Goal: Obtain resource: Obtain resource

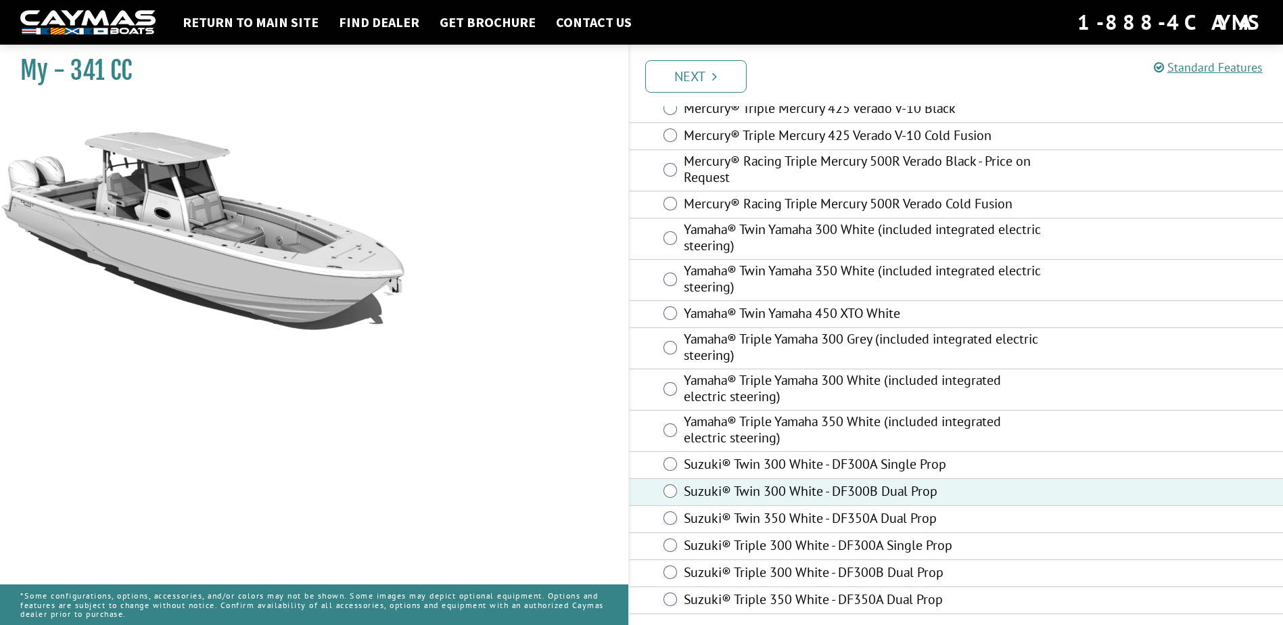
scroll to position [420, 0]
click at [714, 78] on icon "Pagination" at bounding box center [714, 77] width 5 height 14
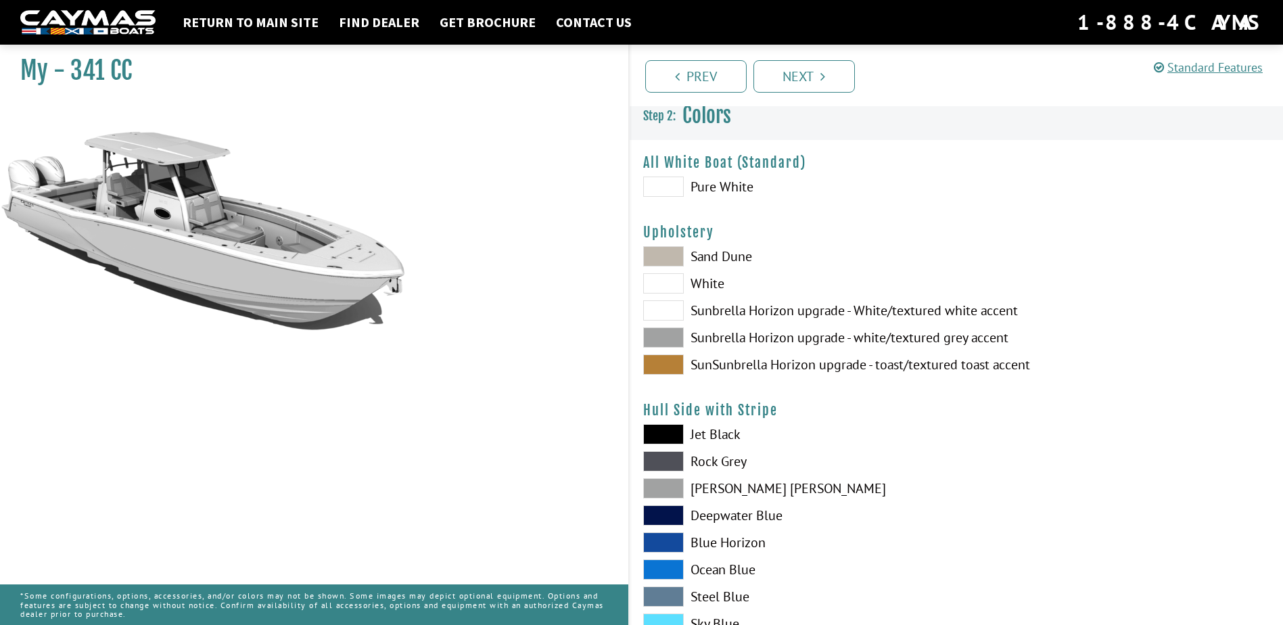
scroll to position [0, 0]
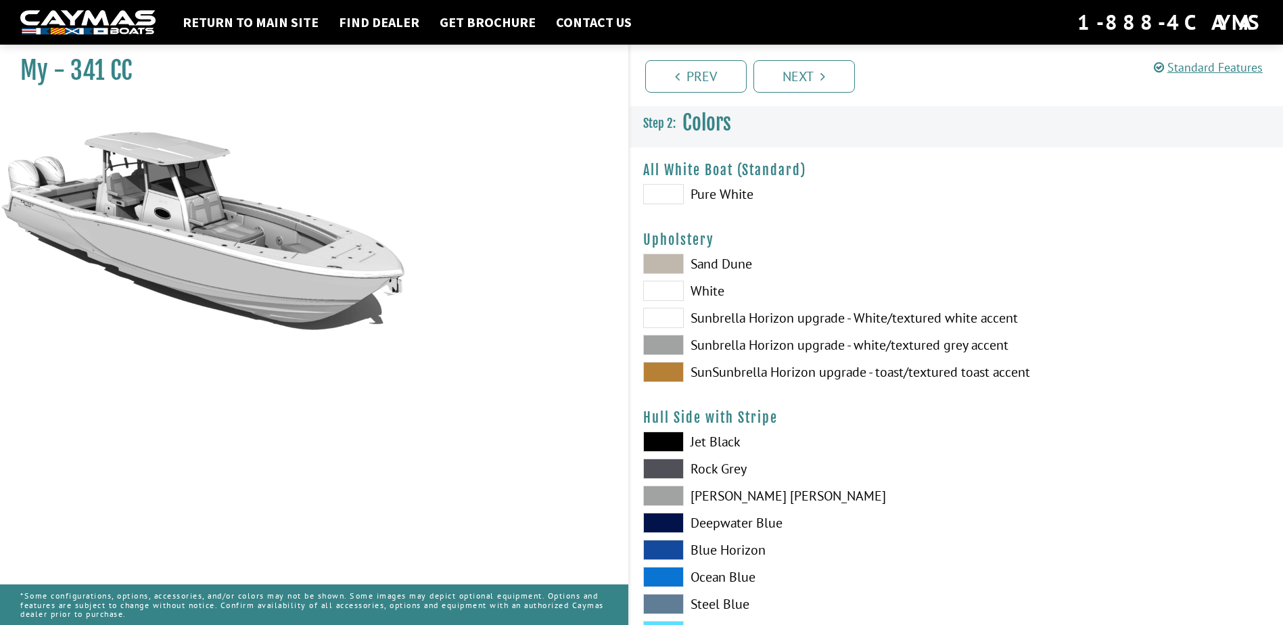
click at [664, 299] on span at bounding box center [663, 291] width 41 height 20
click at [663, 268] on span at bounding box center [663, 264] width 41 height 20
click at [663, 323] on span at bounding box center [663, 318] width 41 height 20
click at [664, 345] on span at bounding box center [663, 345] width 41 height 20
click at [663, 369] on span at bounding box center [663, 372] width 41 height 20
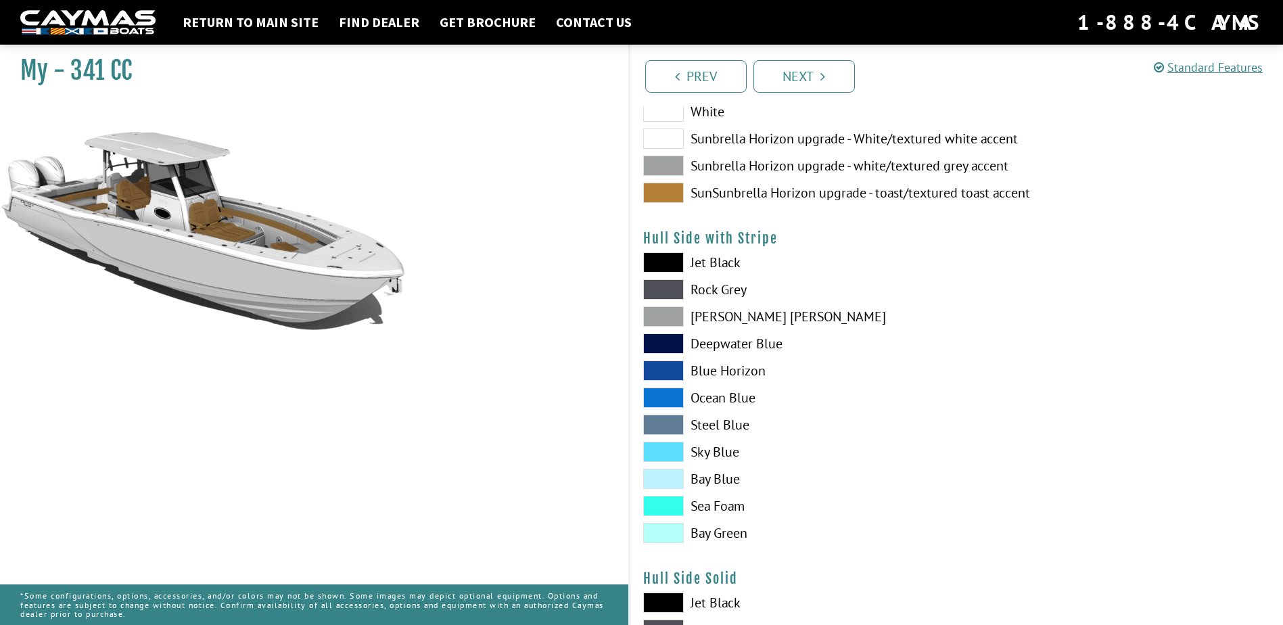
scroll to position [203, 0]
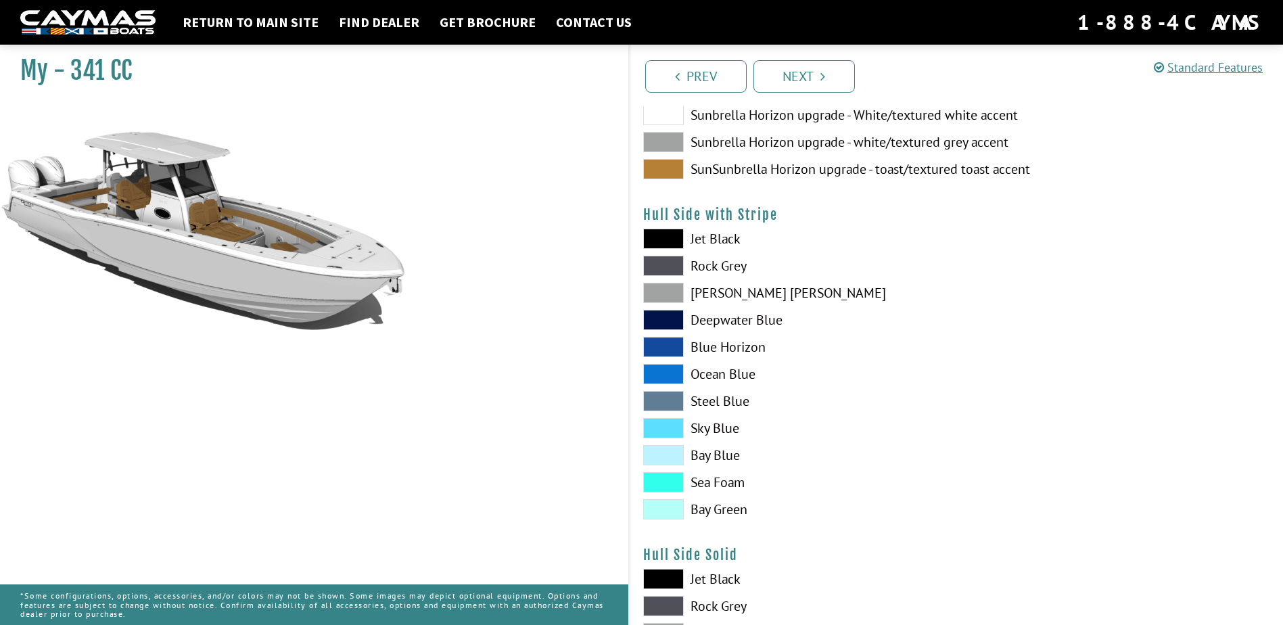
click at [667, 235] on span at bounding box center [663, 239] width 41 height 20
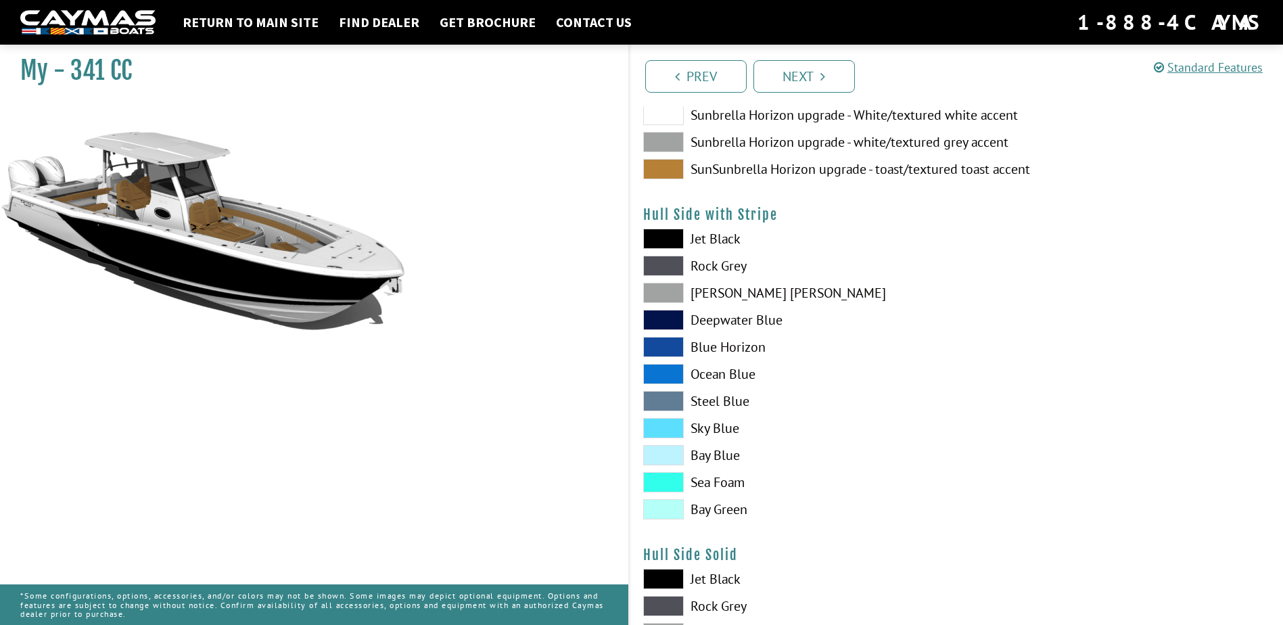
click at [661, 266] on span at bounding box center [663, 266] width 41 height 20
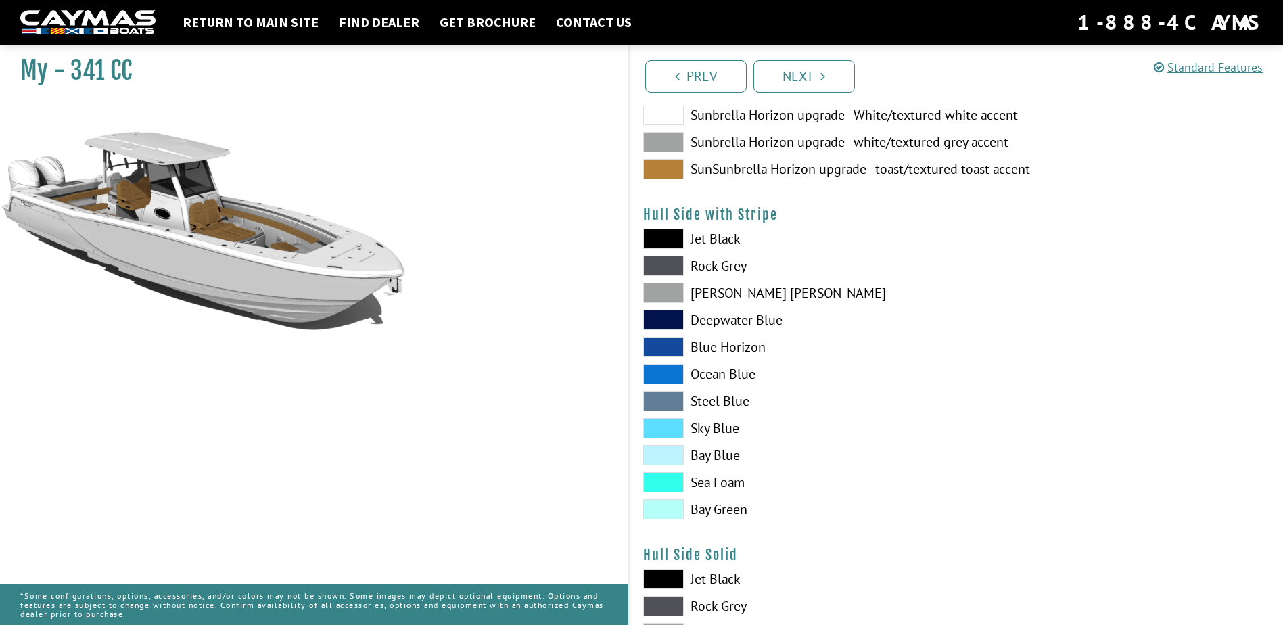
click at [661, 295] on span at bounding box center [663, 293] width 41 height 20
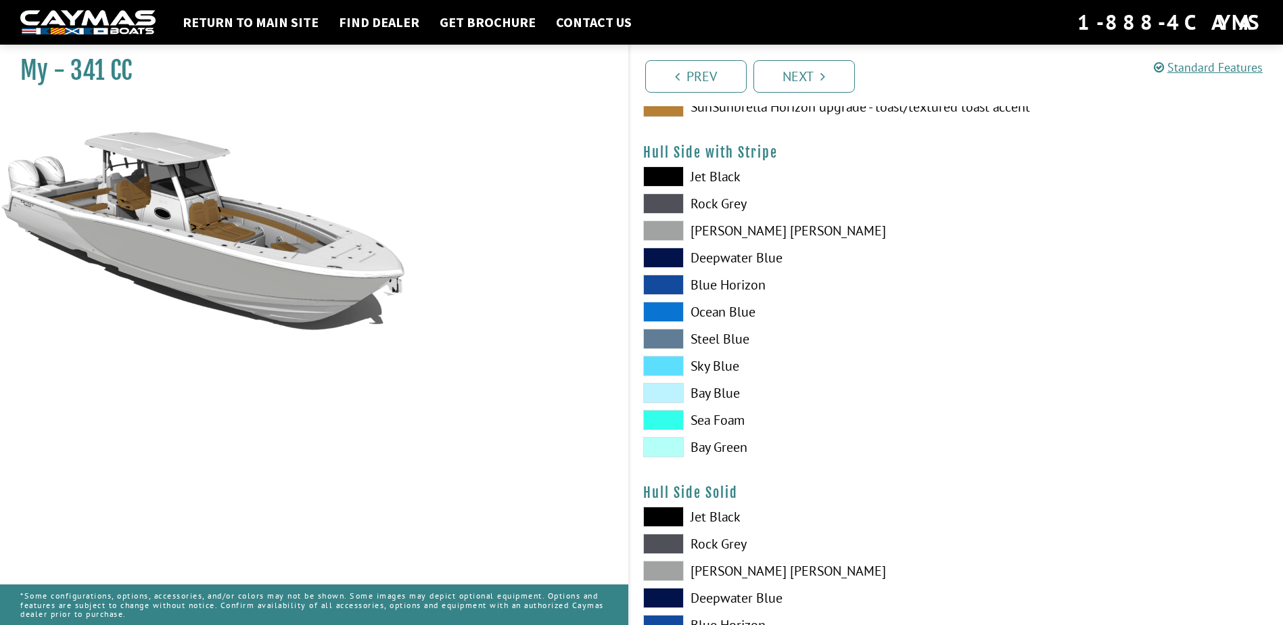
scroll to position [338, 0]
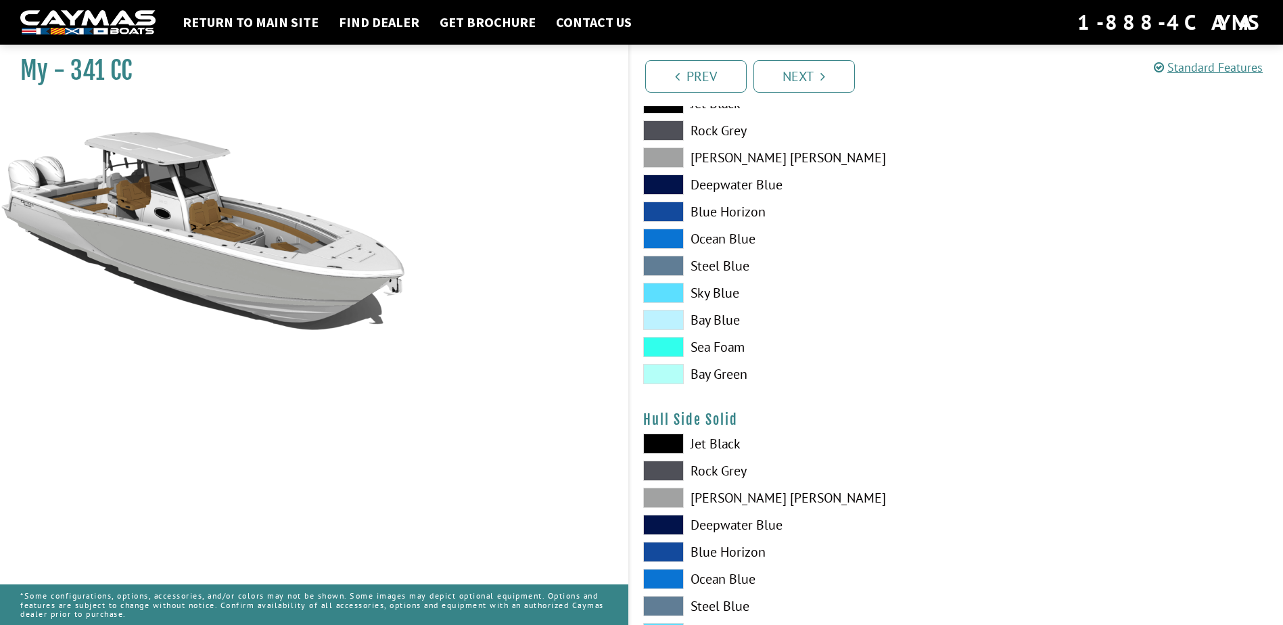
click at [672, 297] on span at bounding box center [663, 293] width 41 height 20
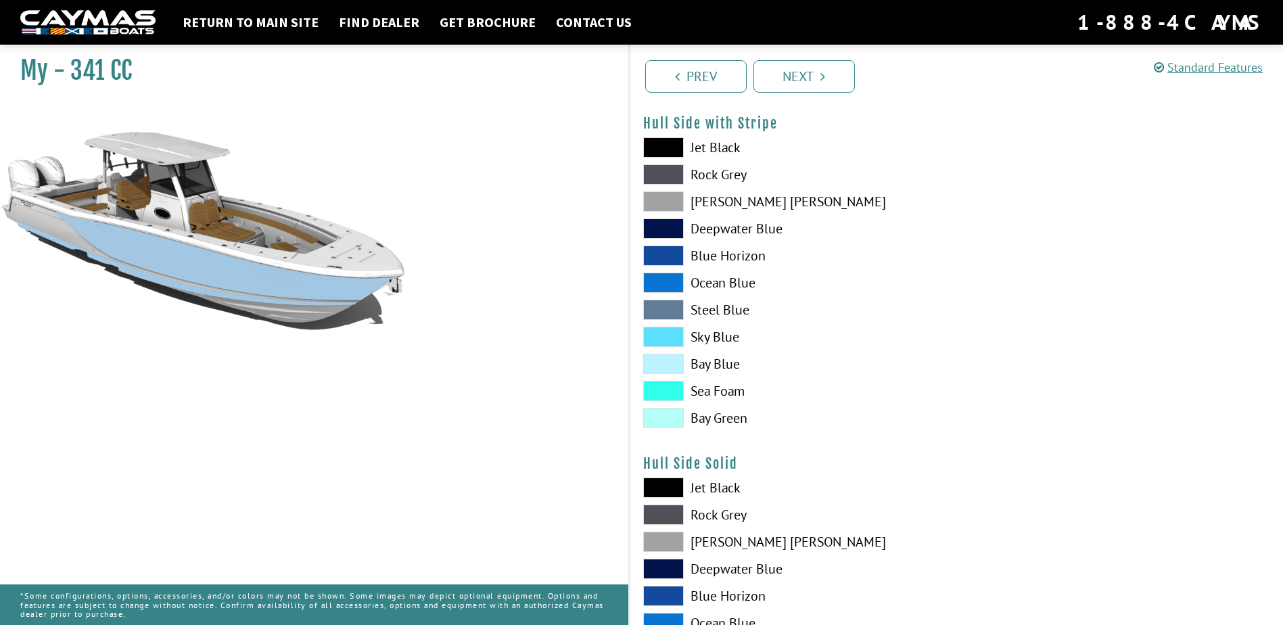
scroll to position [270, 0]
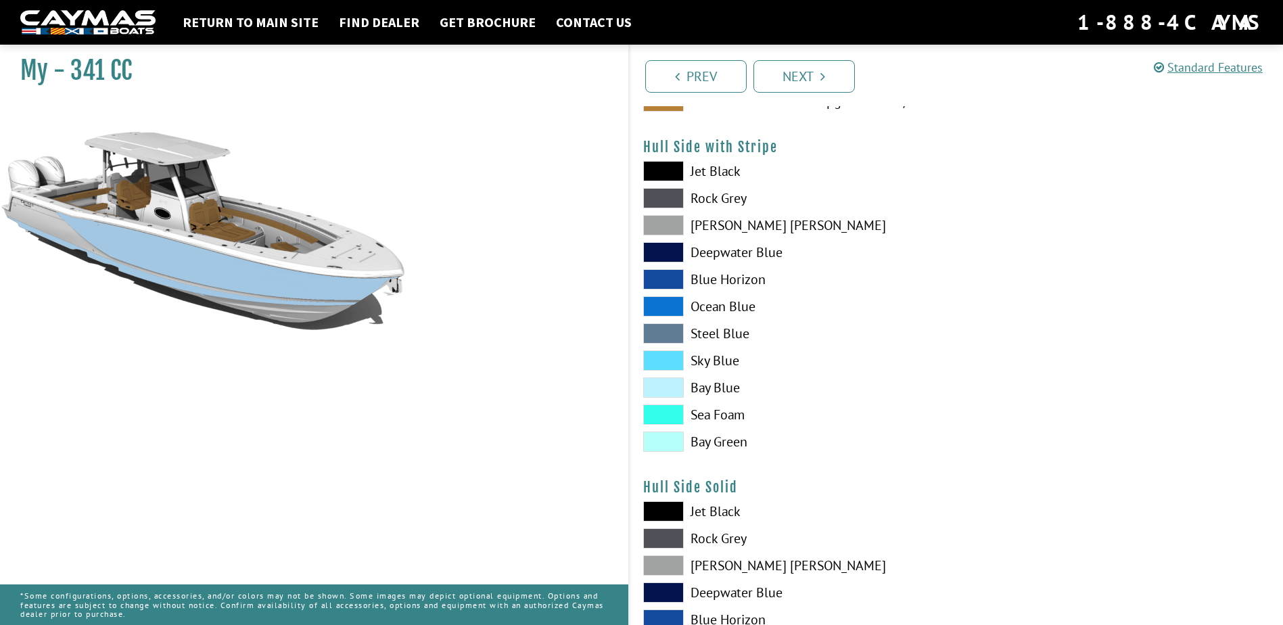
click at [665, 225] on span at bounding box center [663, 225] width 41 height 20
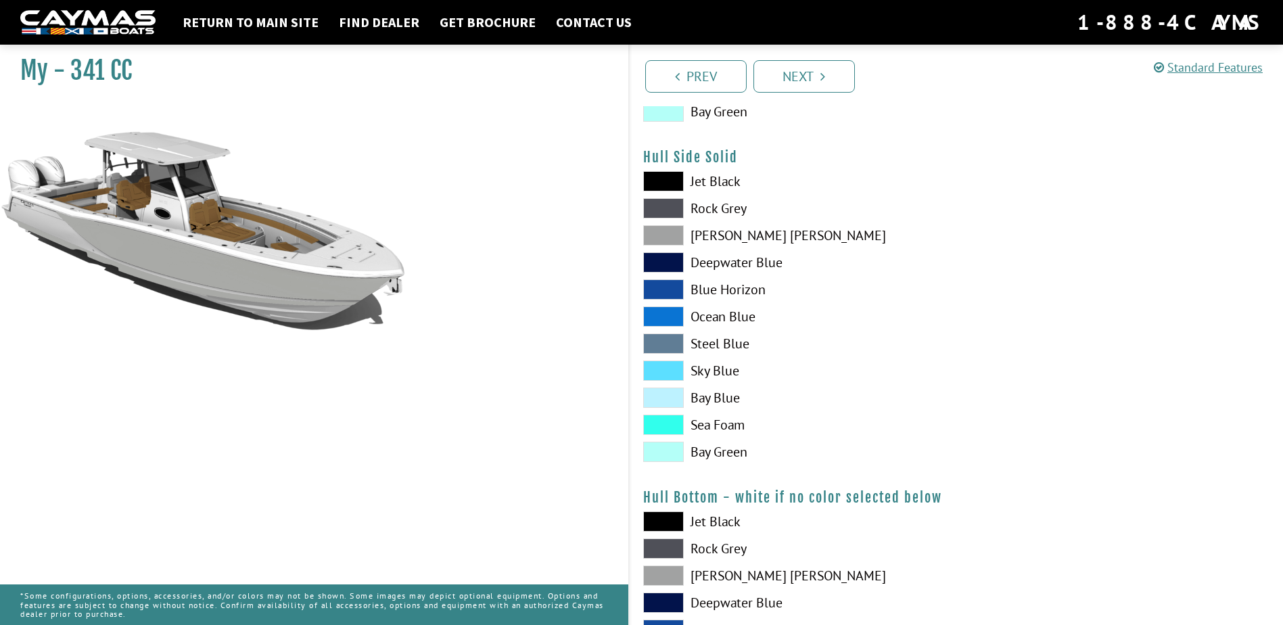
scroll to position [609, 0]
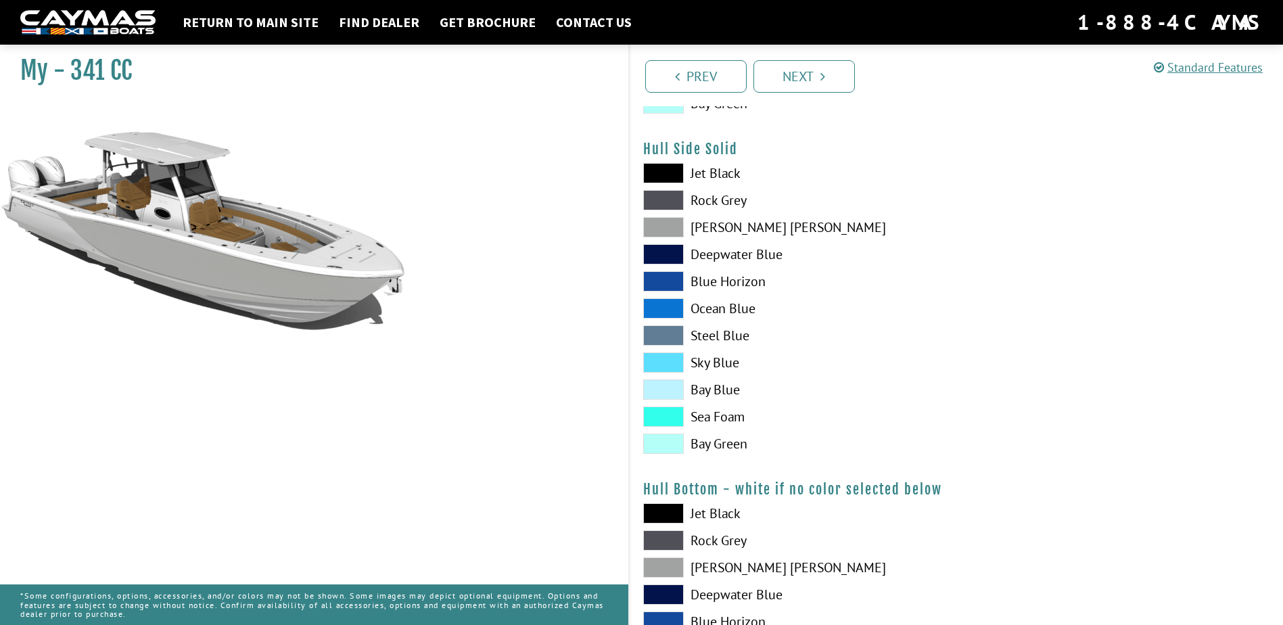
click at [673, 280] on span at bounding box center [663, 281] width 41 height 20
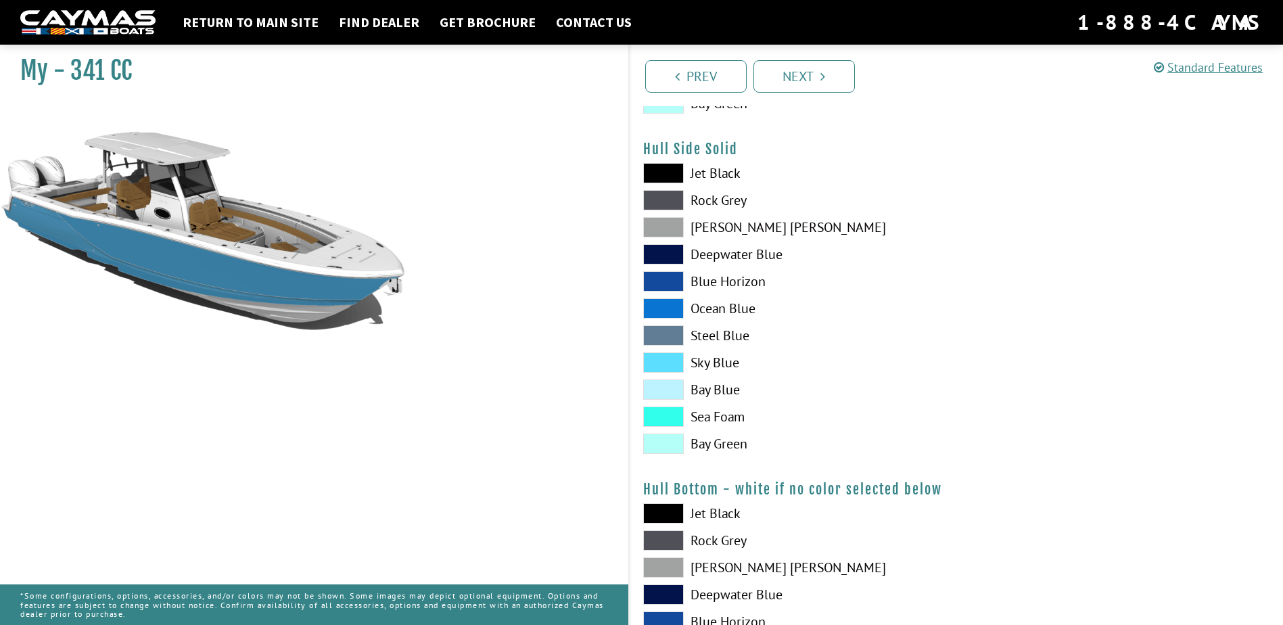
click at [673, 280] on span at bounding box center [663, 281] width 41 height 20
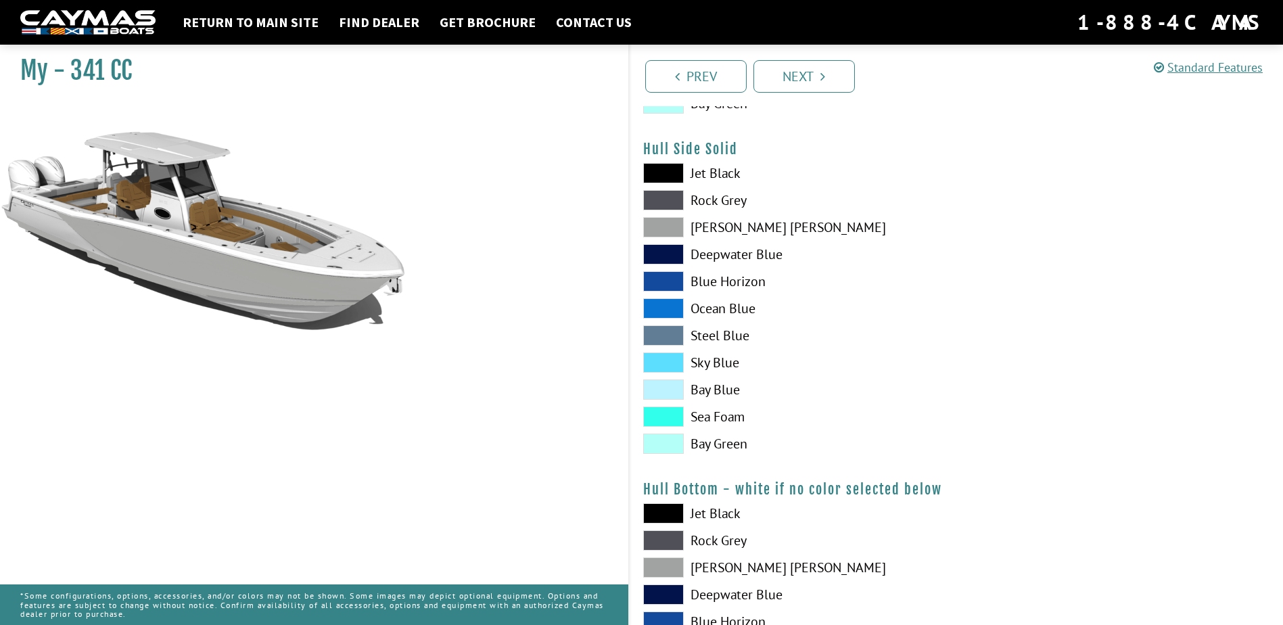
click at [664, 331] on span at bounding box center [663, 335] width 41 height 20
click at [657, 364] on span at bounding box center [663, 362] width 41 height 20
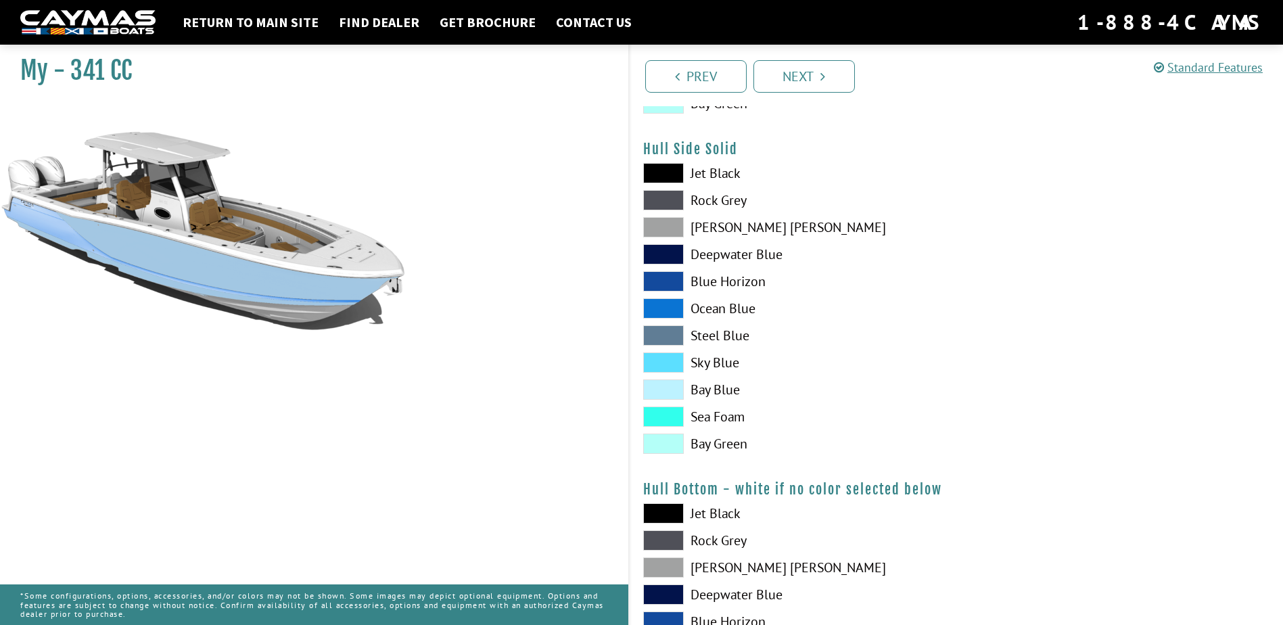
click at [661, 413] on span at bounding box center [663, 416] width 41 height 20
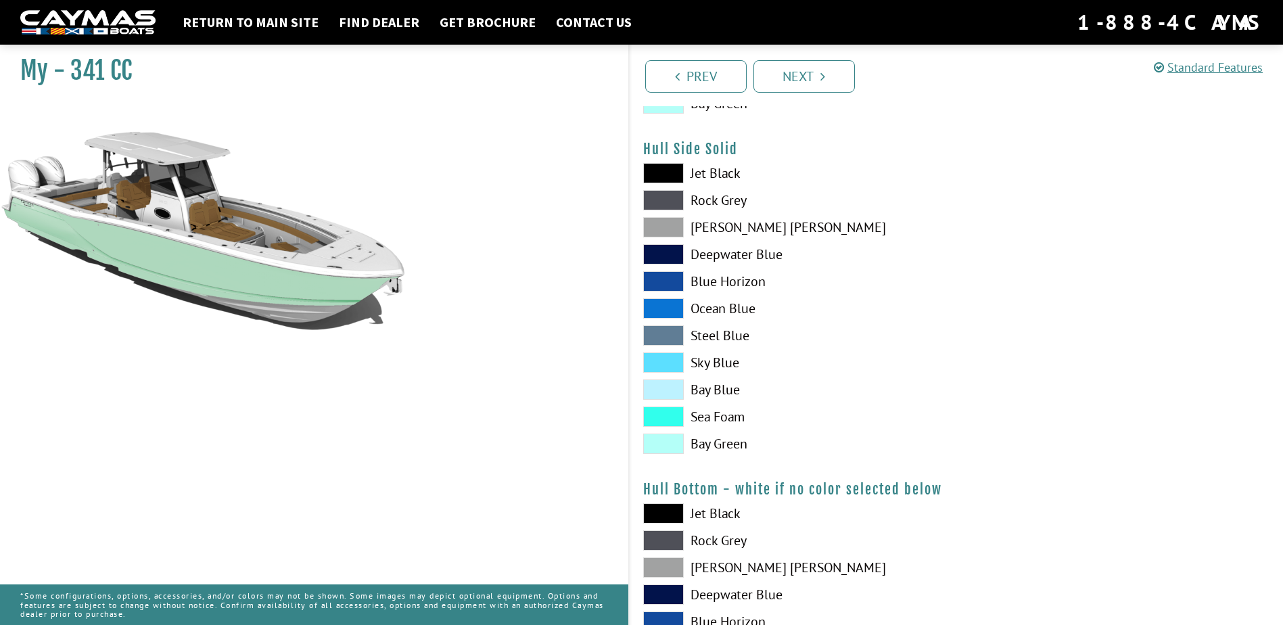
click at [663, 440] on span at bounding box center [663, 443] width 41 height 20
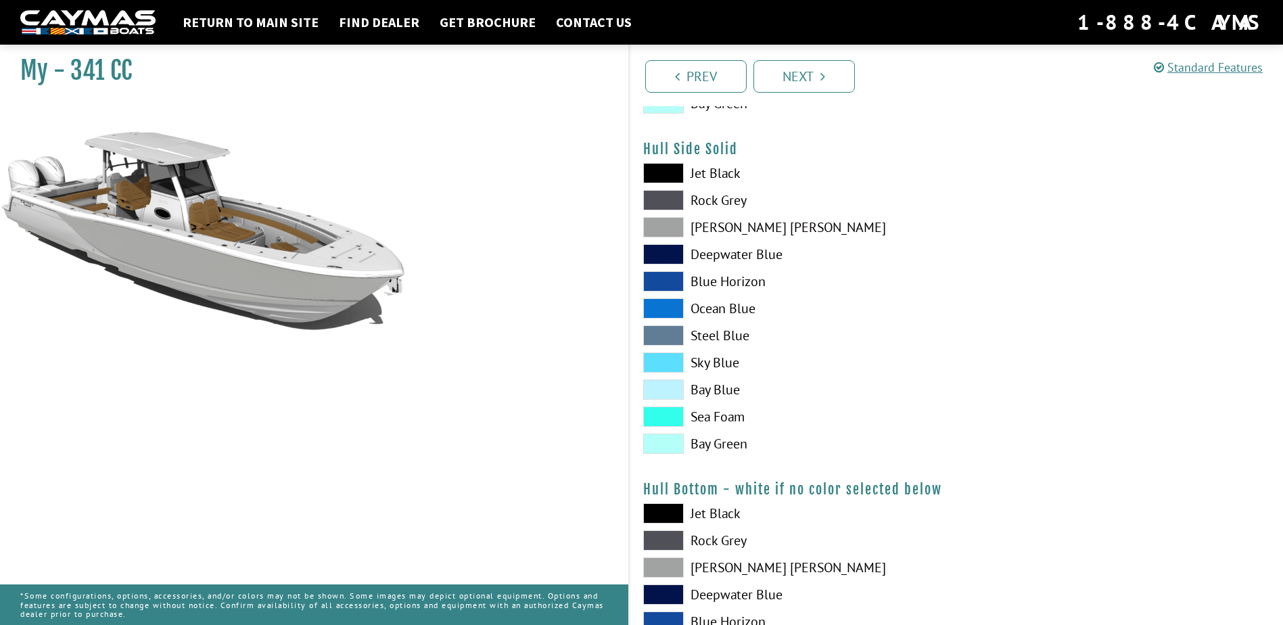
click at [663, 443] on span at bounding box center [663, 443] width 41 height 20
click at [674, 218] on span at bounding box center [663, 227] width 41 height 20
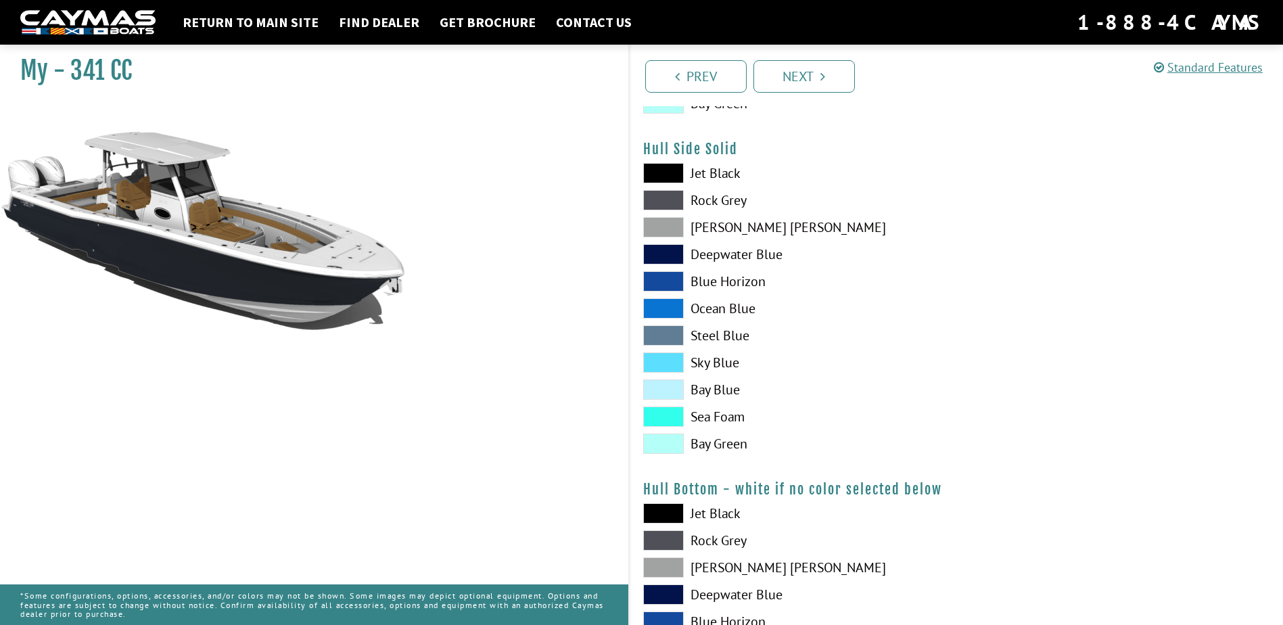
click at [666, 198] on span at bounding box center [663, 200] width 41 height 20
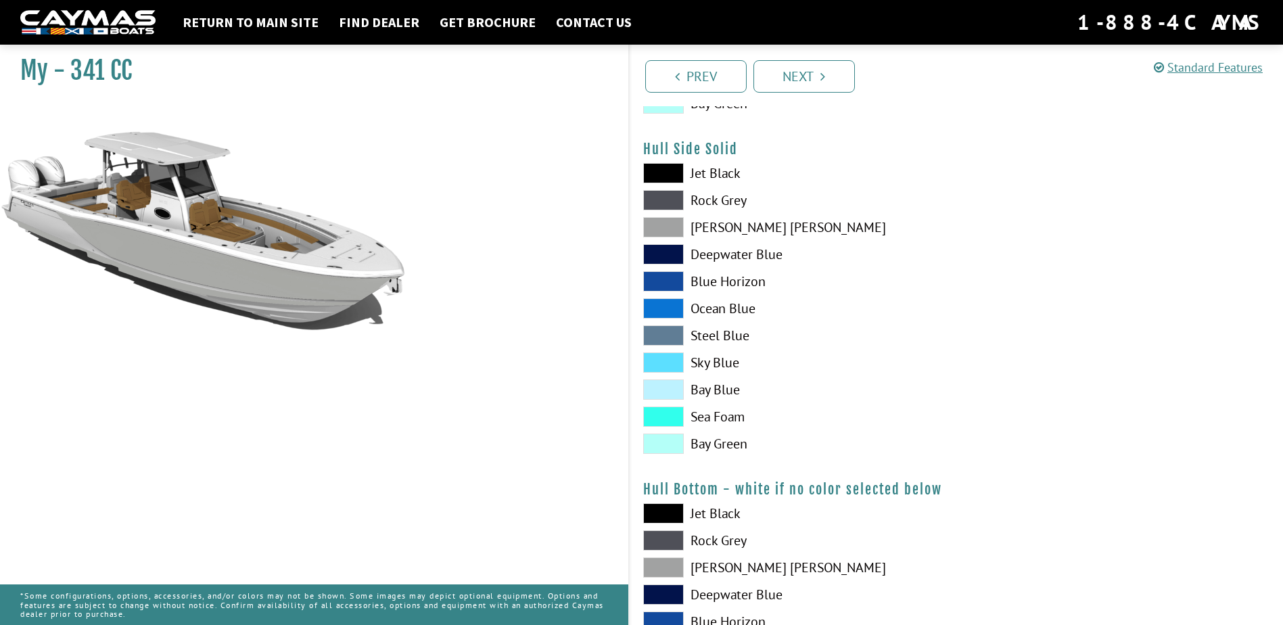
click at [666, 198] on span at bounding box center [663, 200] width 41 height 20
click at [663, 233] on span at bounding box center [663, 227] width 41 height 20
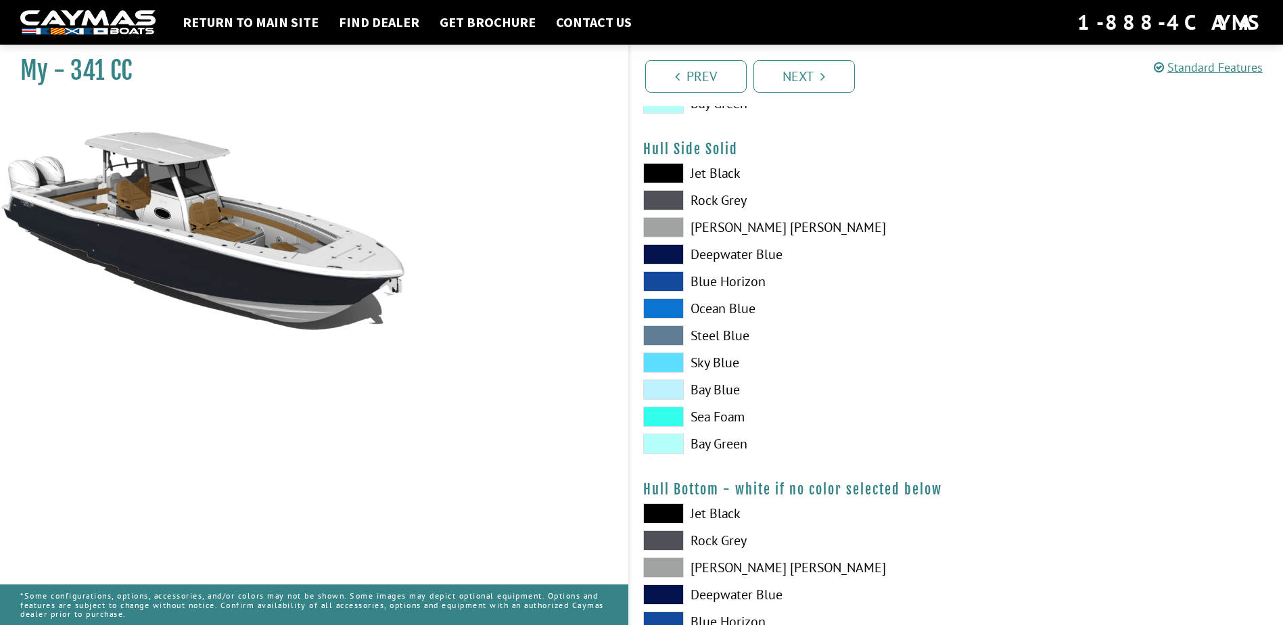
click at [667, 251] on span at bounding box center [663, 254] width 41 height 20
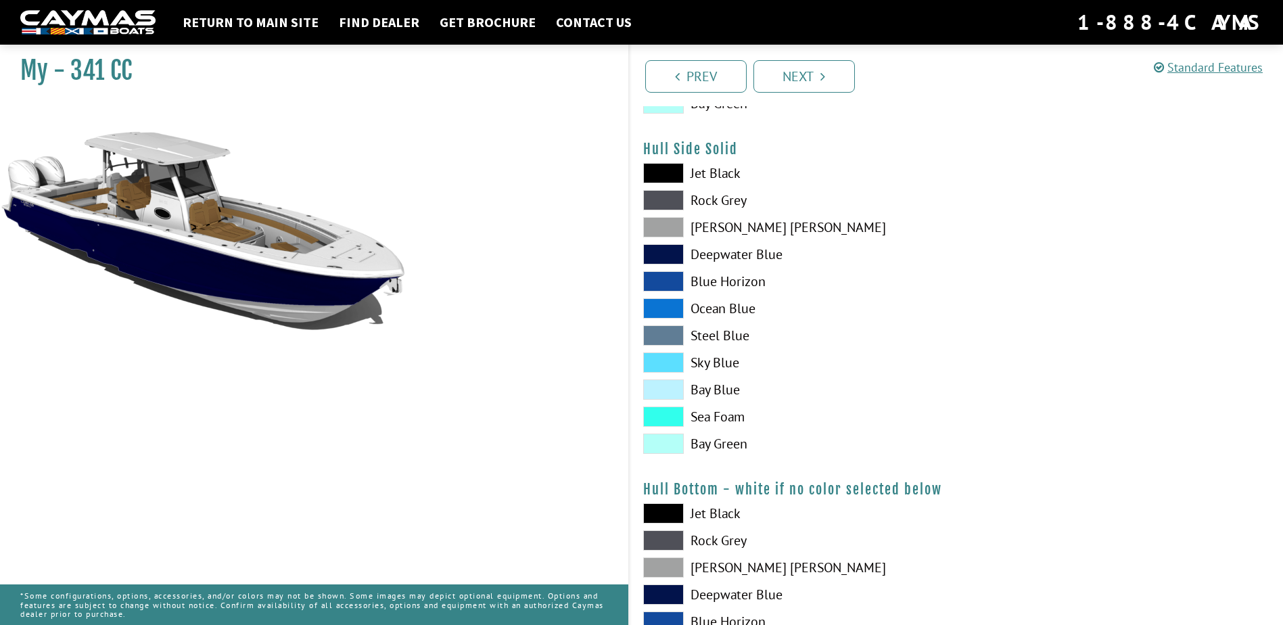
click at [660, 330] on span at bounding box center [663, 335] width 41 height 20
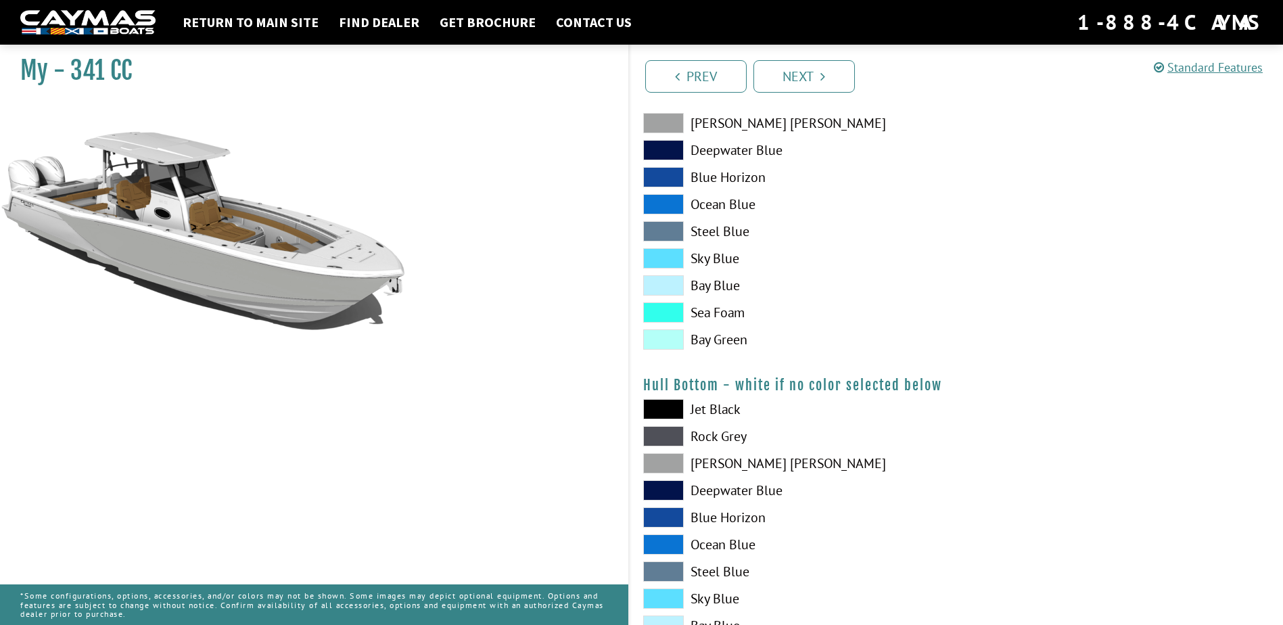
scroll to position [811, 0]
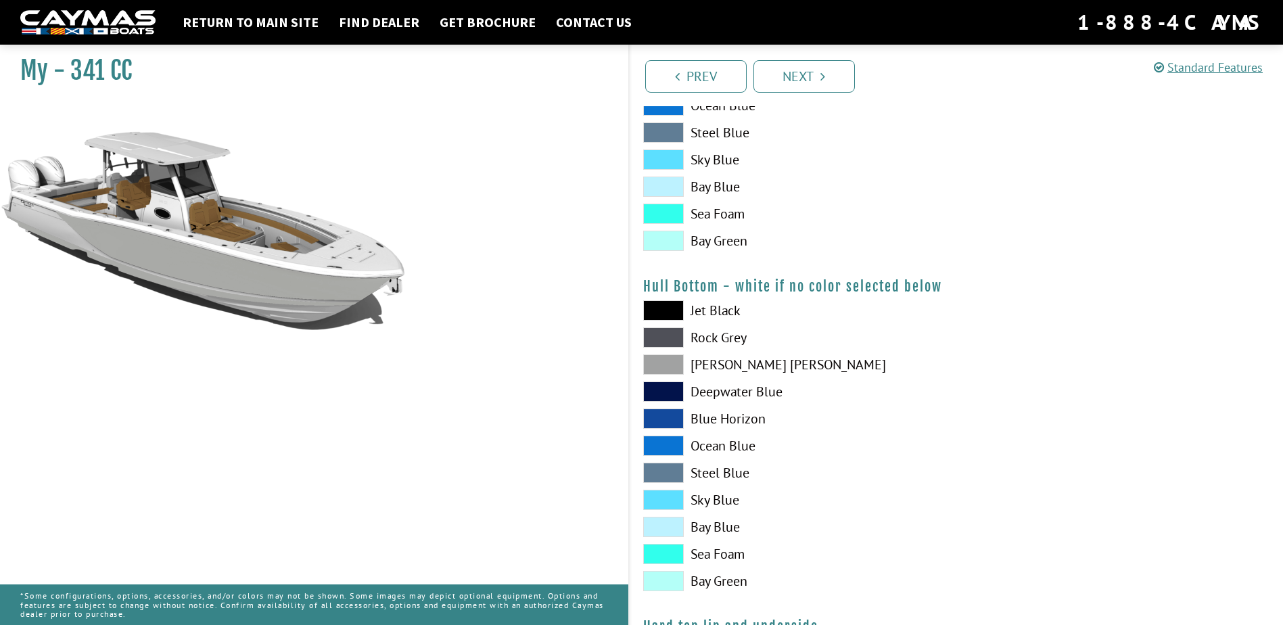
click at [668, 362] on span at bounding box center [663, 364] width 41 height 20
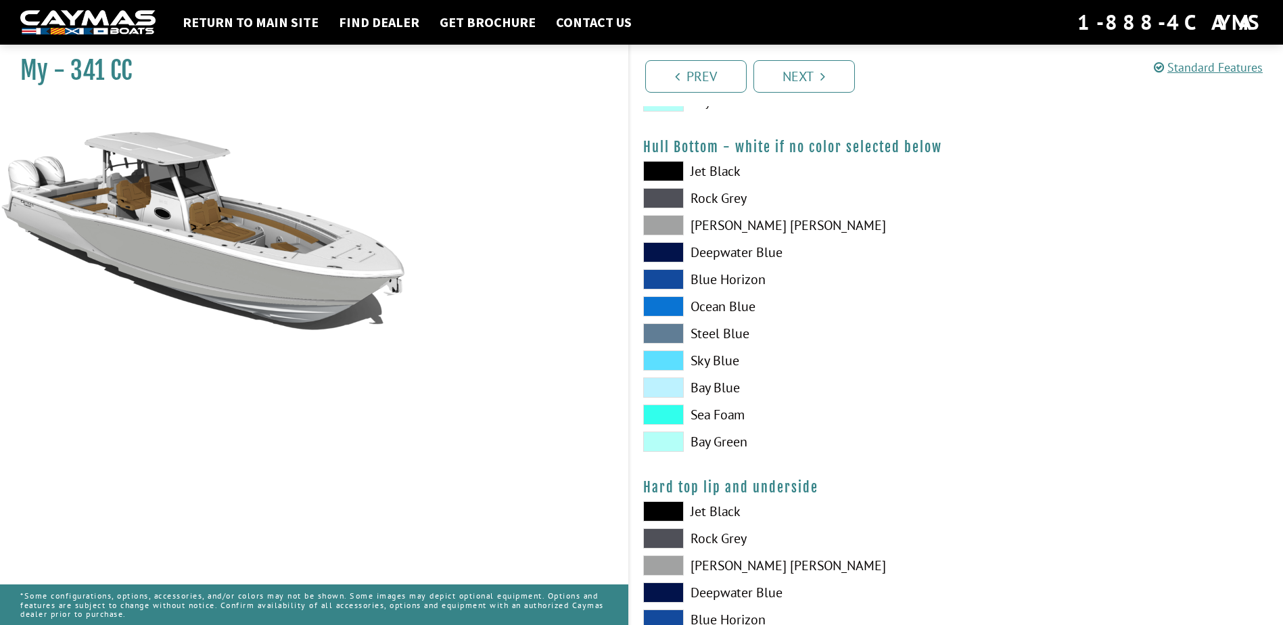
scroll to position [1082, 0]
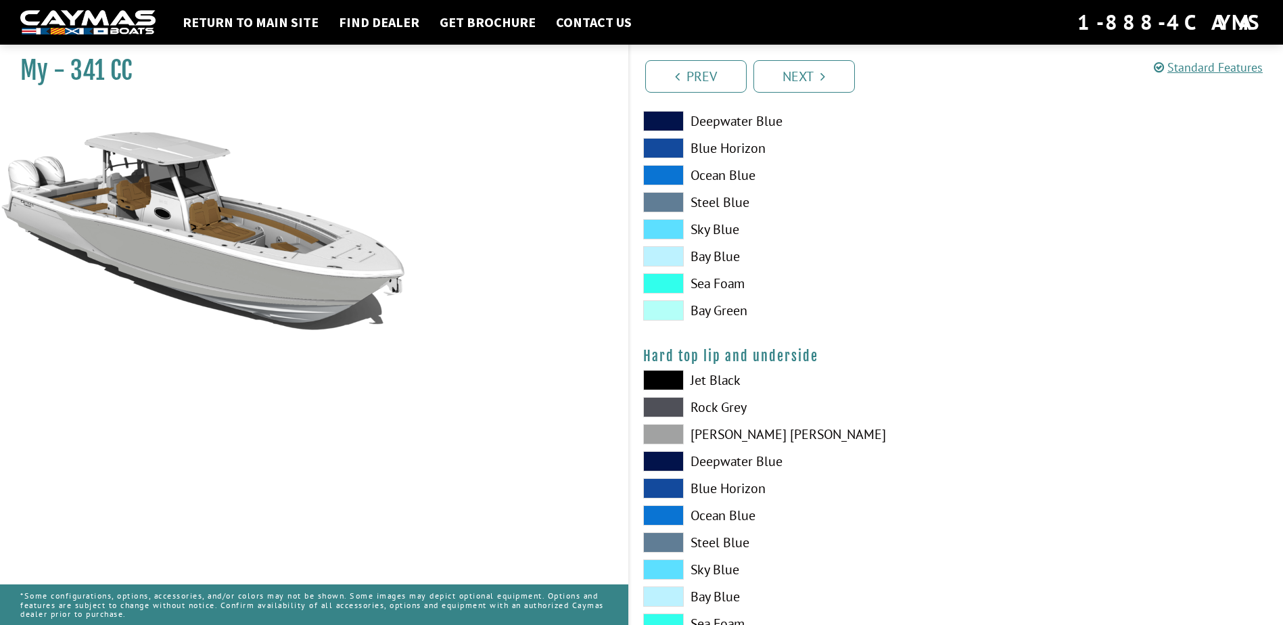
click at [665, 433] on span at bounding box center [663, 434] width 41 height 20
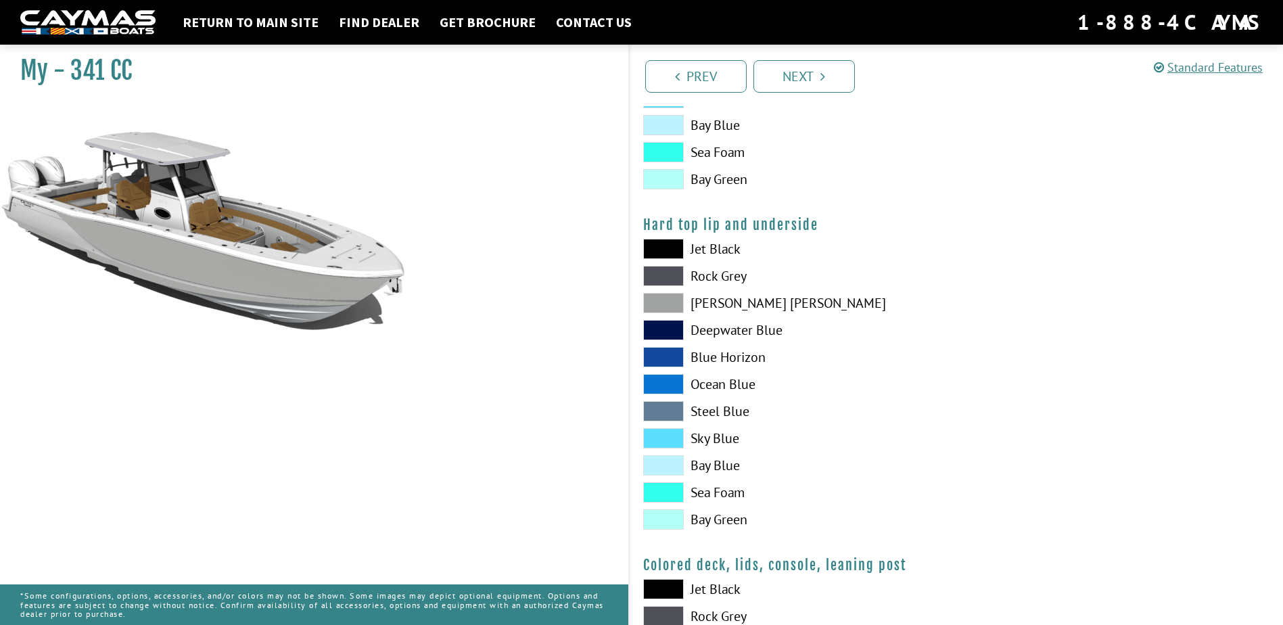
scroll to position [1217, 0]
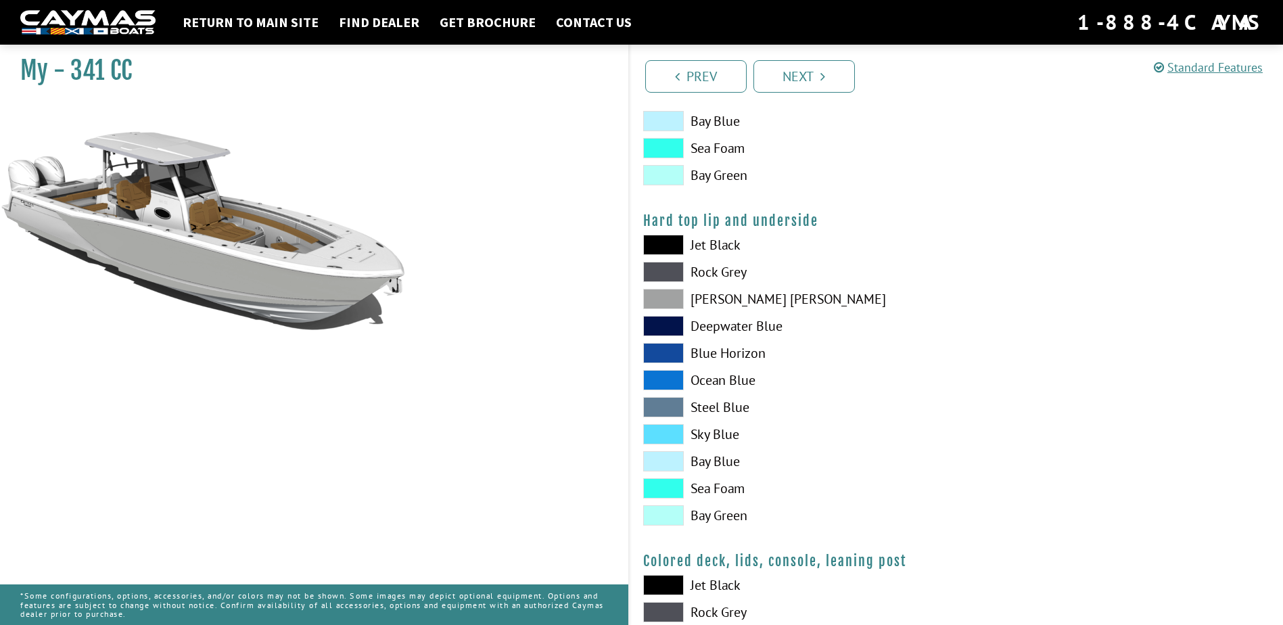
click at [672, 353] on span at bounding box center [663, 353] width 41 height 20
click at [671, 406] on span at bounding box center [663, 407] width 41 height 20
click at [667, 456] on span at bounding box center [663, 461] width 41 height 20
click at [665, 408] on span at bounding box center [663, 407] width 41 height 20
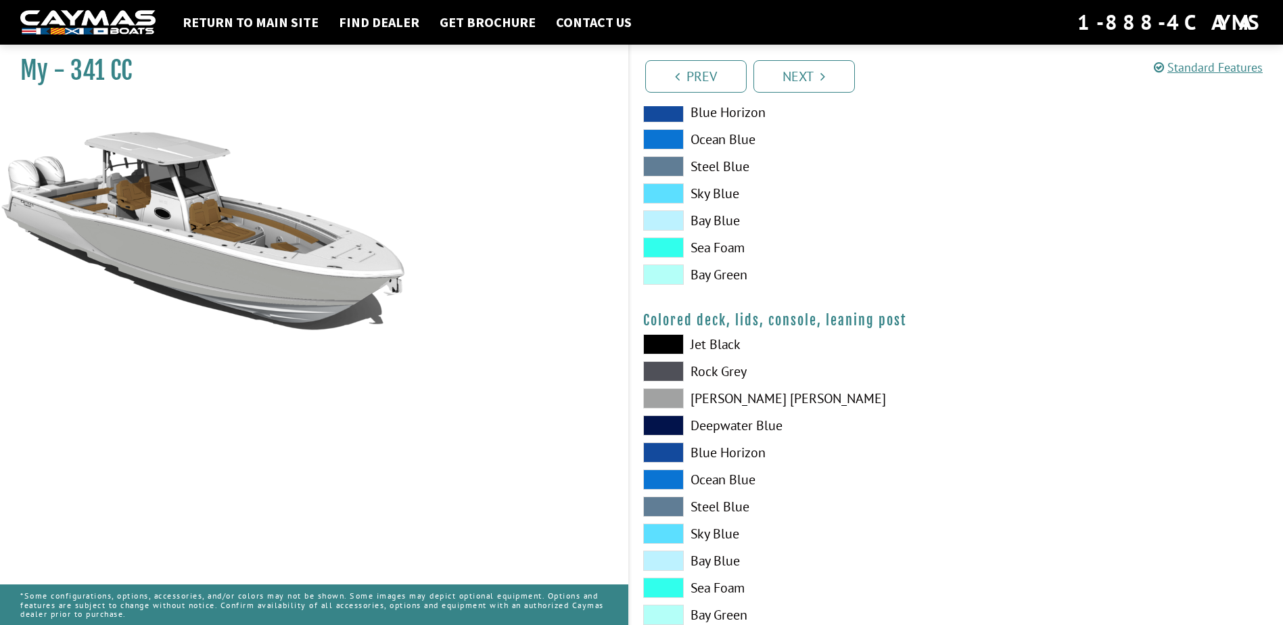
scroll to position [1497, 0]
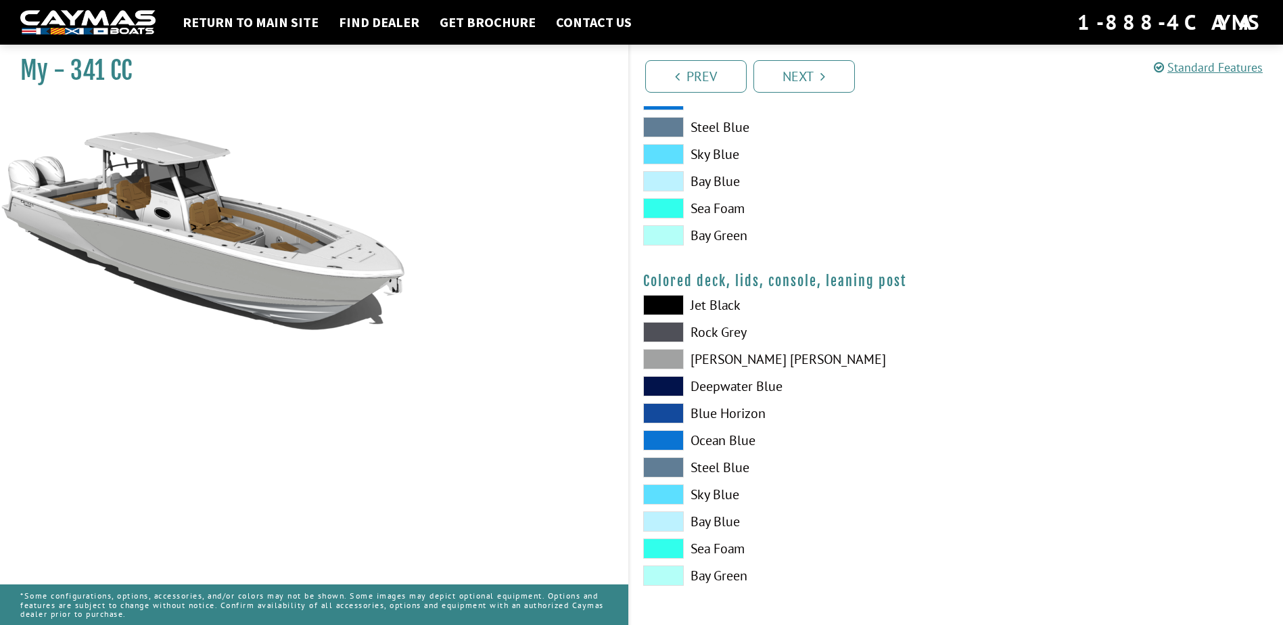
click at [714, 358] on label "[PERSON_NAME] [PERSON_NAME]" at bounding box center [793, 359] width 300 height 20
click at [706, 420] on label "Blue Horizon" at bounding box center [793, 413] width 300 height 20
click at [713, 409] on label "Blue Horizon" at bounding box center [793, 413] width 300 height 20
drag, startPoint x: 713, startPoint y: 409, endPoint x: 740, endPoint y: 409, distance: 27.0
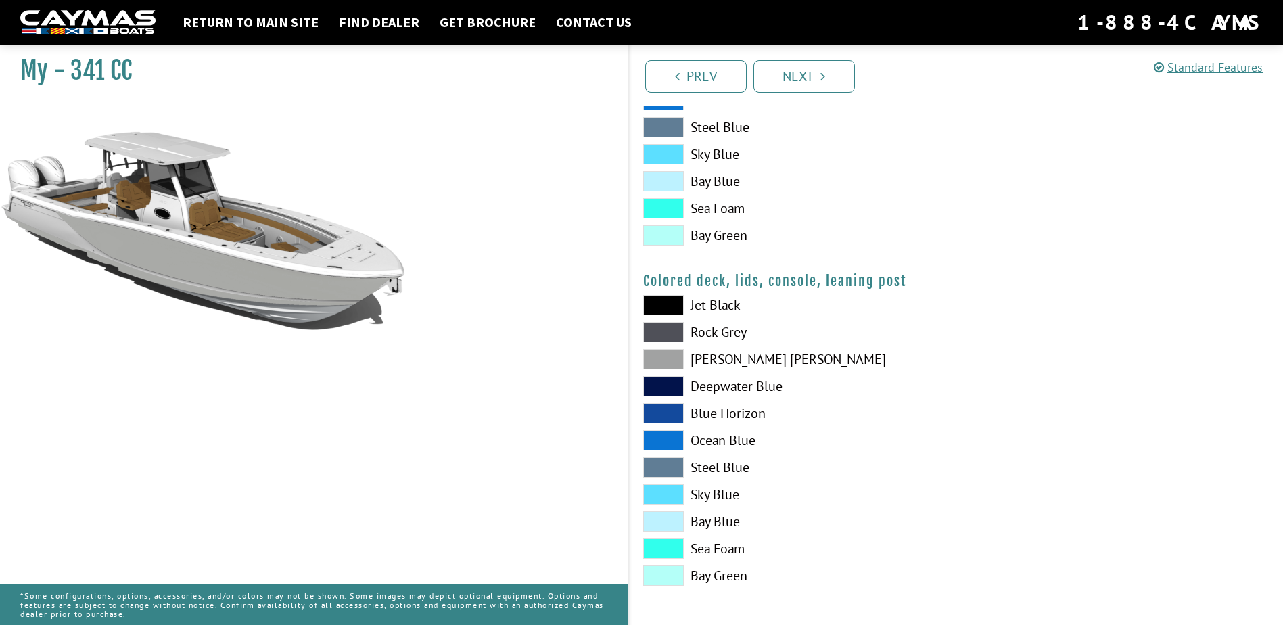
click at [740, 409] on label "Blue Horizon" at bounding box center [793, 413] width 300 height 20
click at [486, 348] on div "My - 341 CC" at bounding box center [307, 351] width 642 height 625
click at [663, 518] on span at bounding box center [663, 521] width 41 height 20
click at [665, 517] on span at bounding box center [663, 521] width 41 height 20
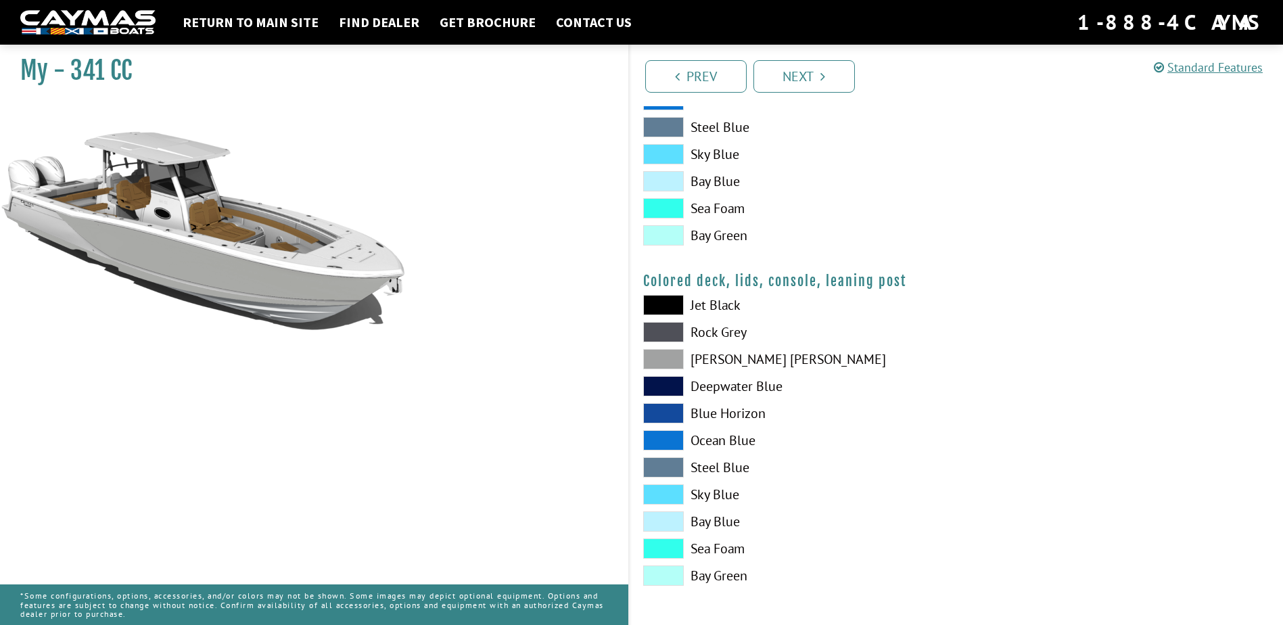
click at [665, 517] on span at bounding box center [663, 521] width 41 height 20
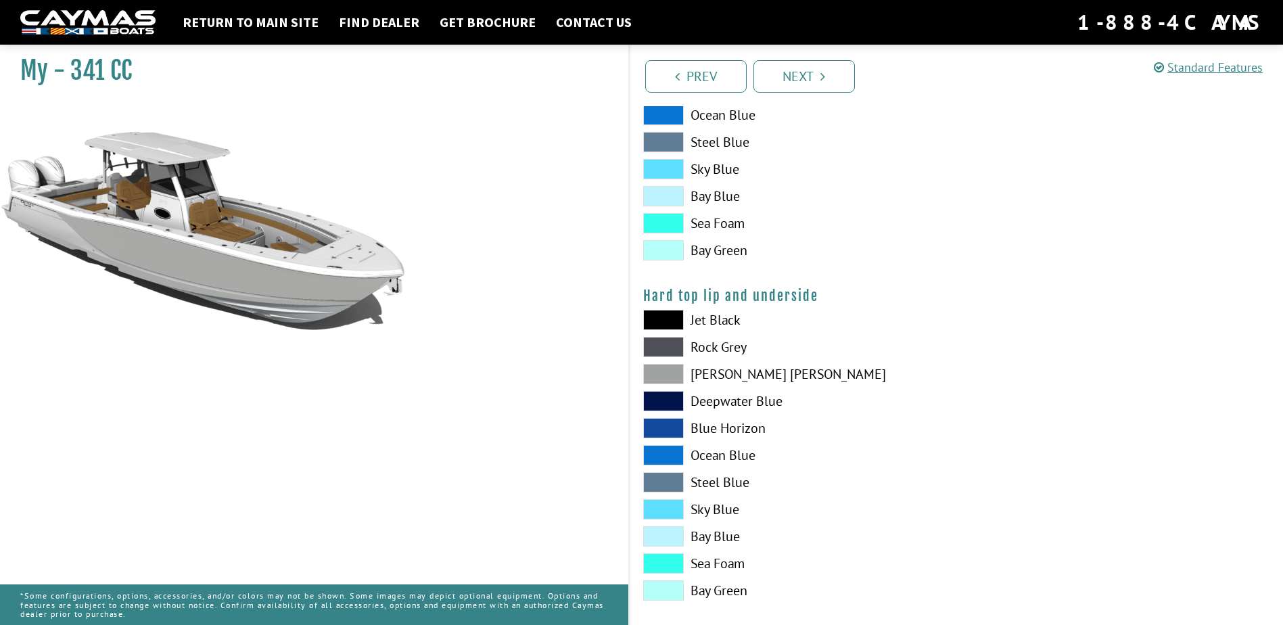
scroll to position [956, 0]
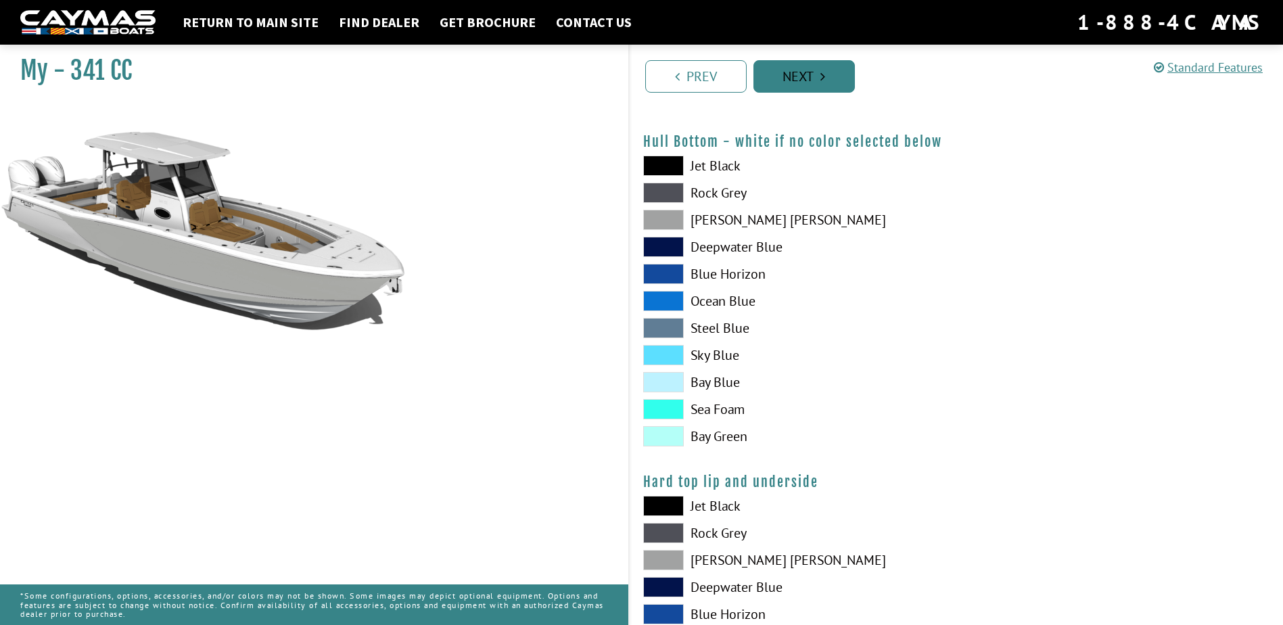
click at [814, 78] on link "Next" at bounding box center [803, 76] width 101 height 32
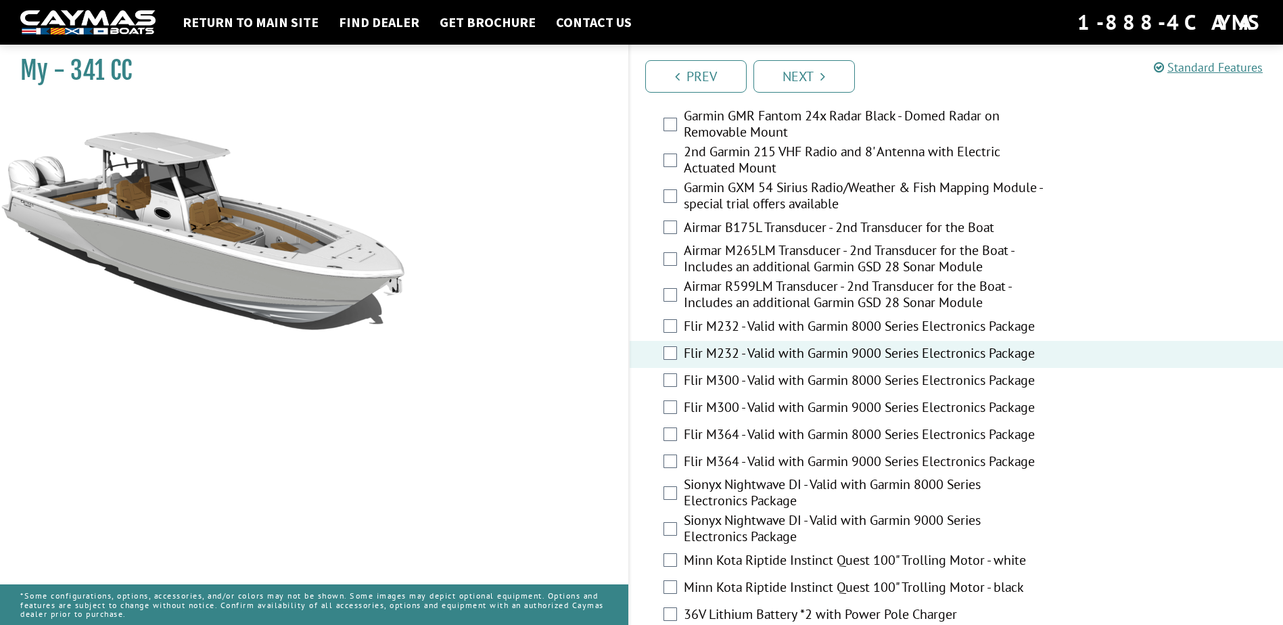
scroll to position [2216, 0]
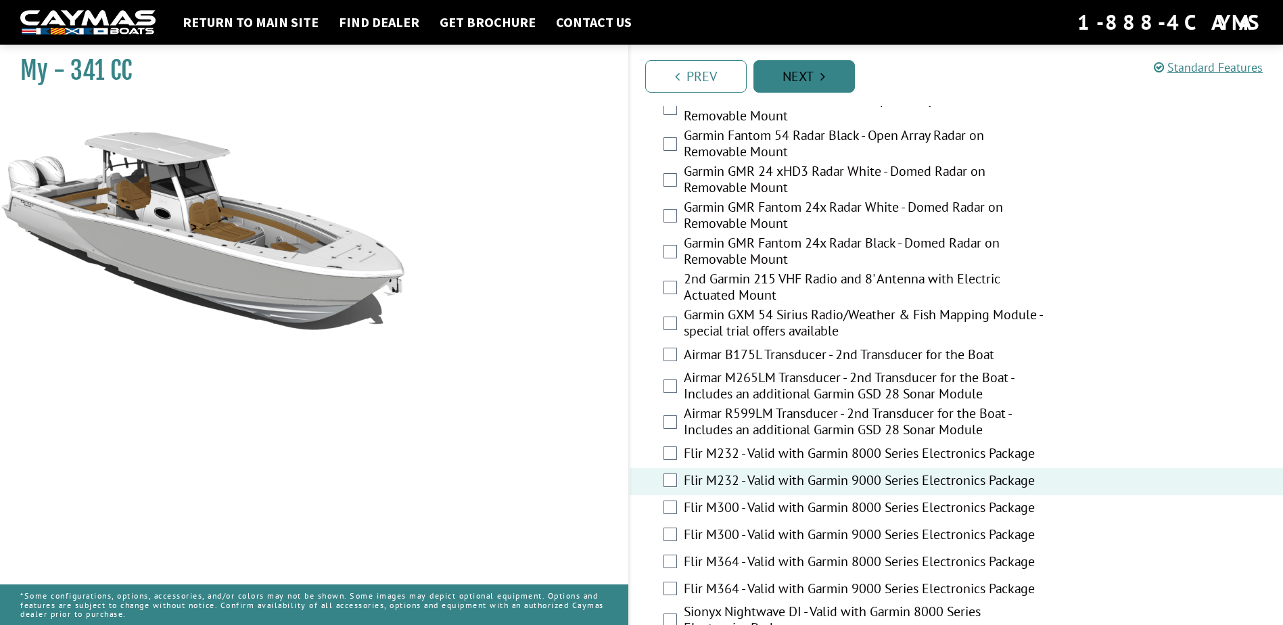
click at [814, 70] on link "Next" at bounding box center [803, 76] width 101 height 32
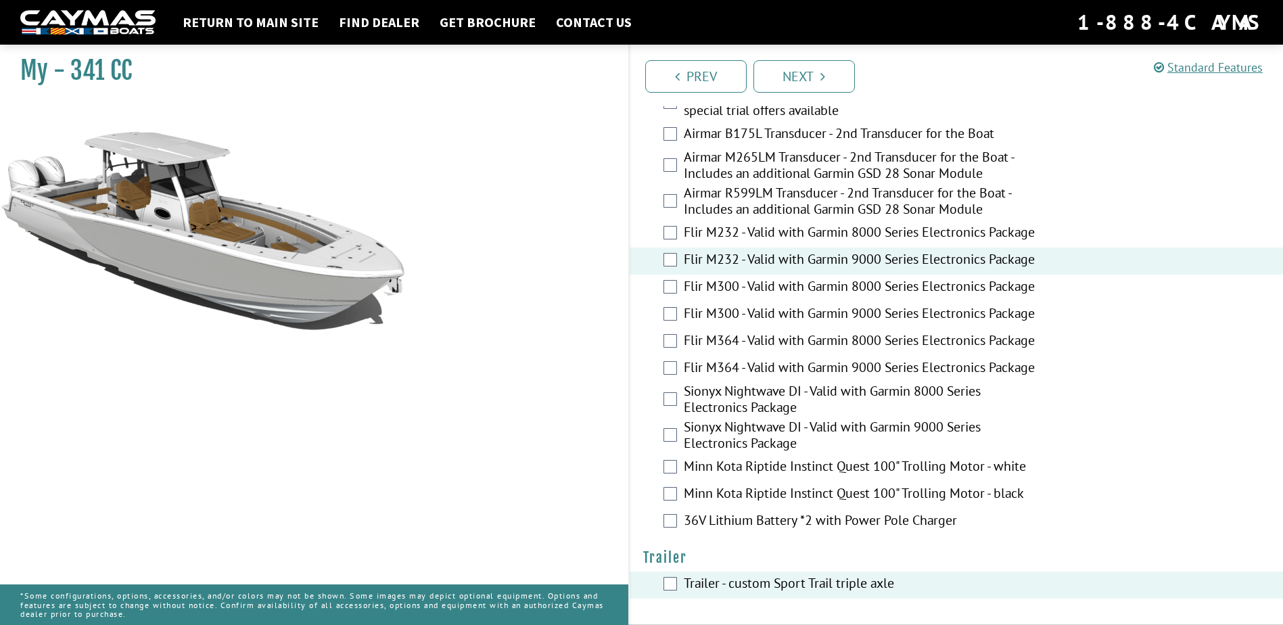
scroll to position [2502, 0]
click at [795, 76] on link "Next" at bounding box center [803, 76] width 101 height 32
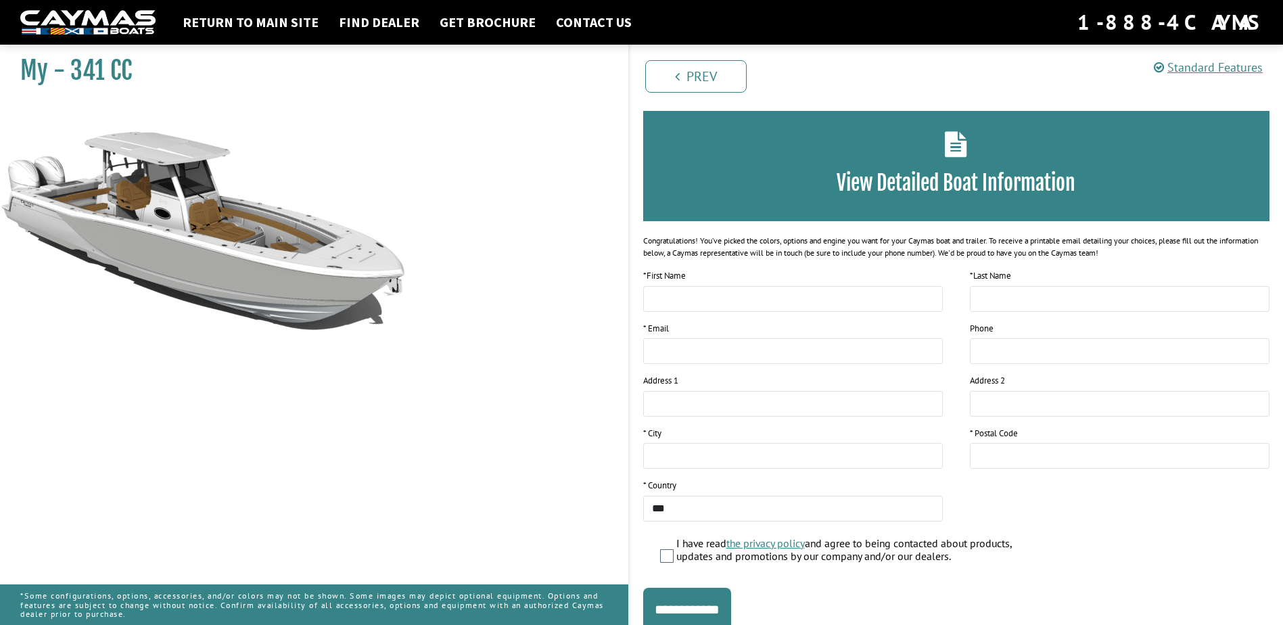
scroll to position [101, 0]
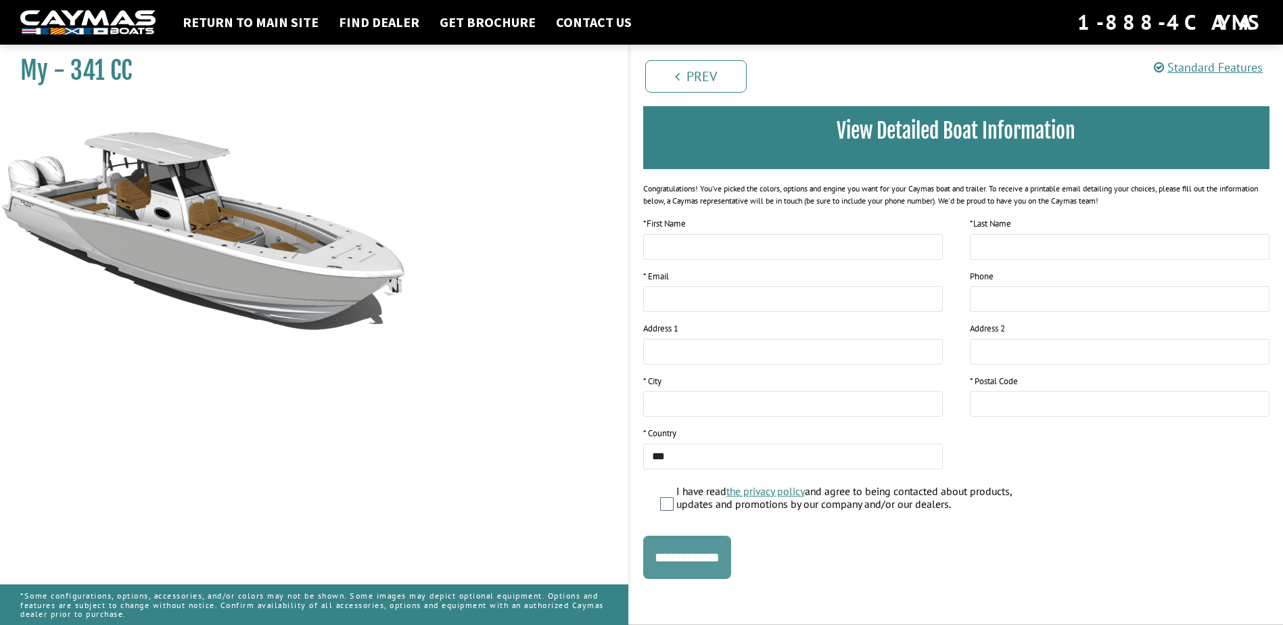
click at [716, 563] on input "**********" at bounding box center [687, 557] width 88 height 43
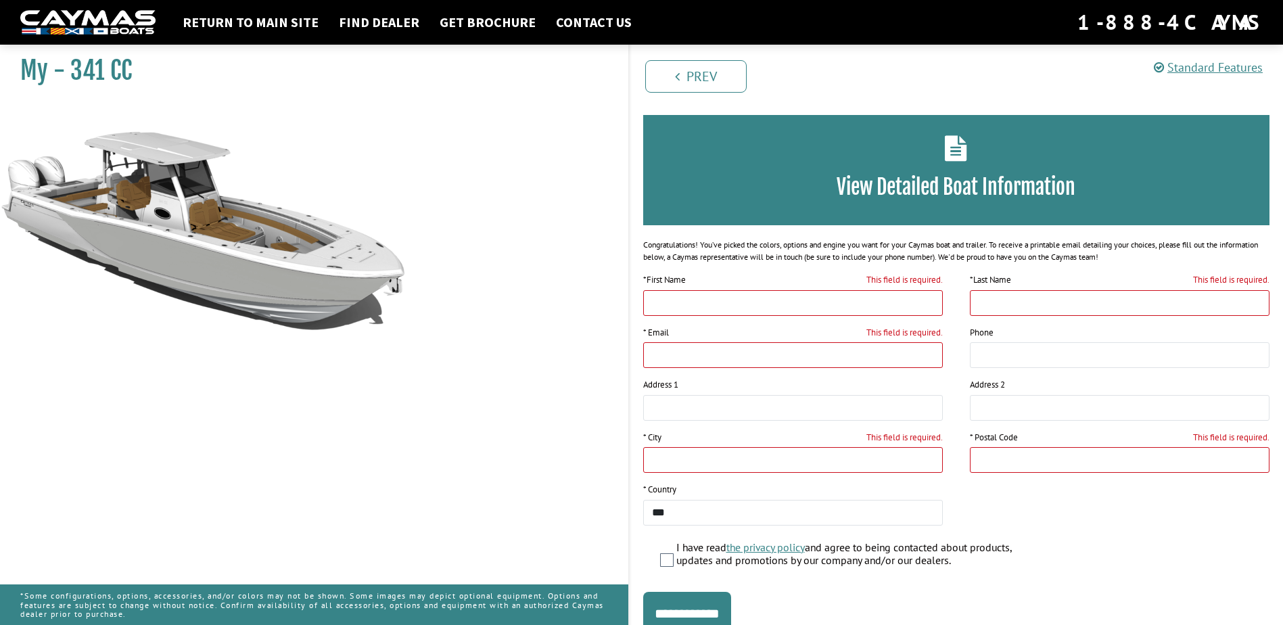
scroll to position [0, 0]
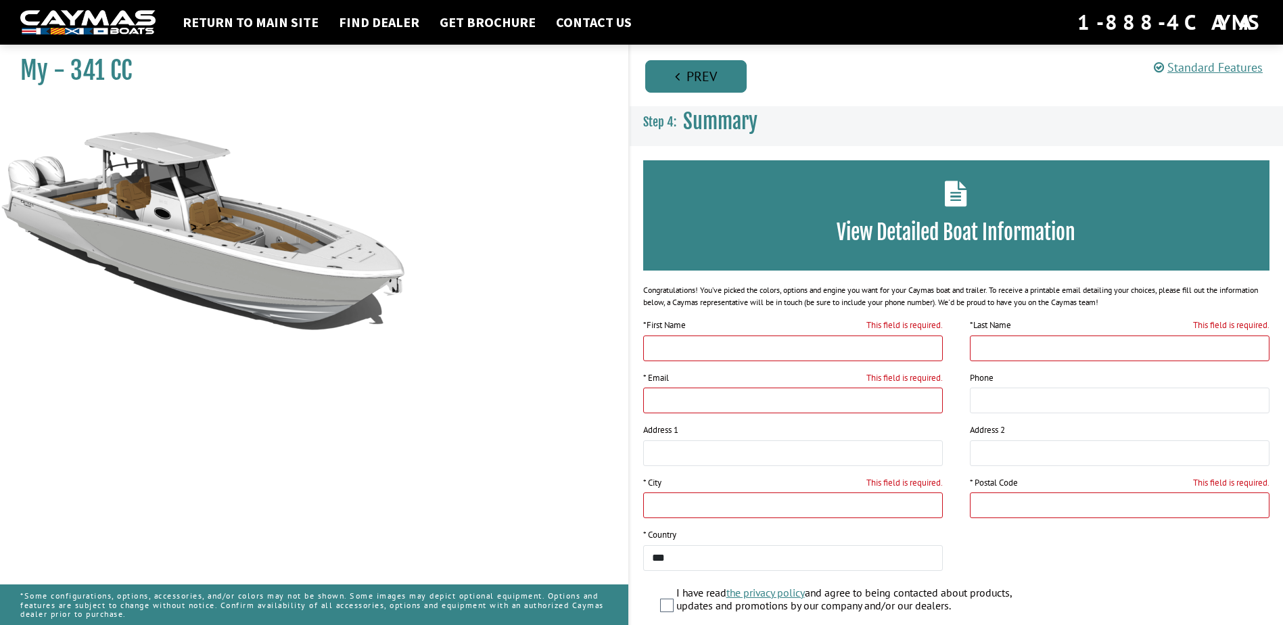
click at [716, 78] on link "Prev" at bounding box center [695, 76] width 101 height 32
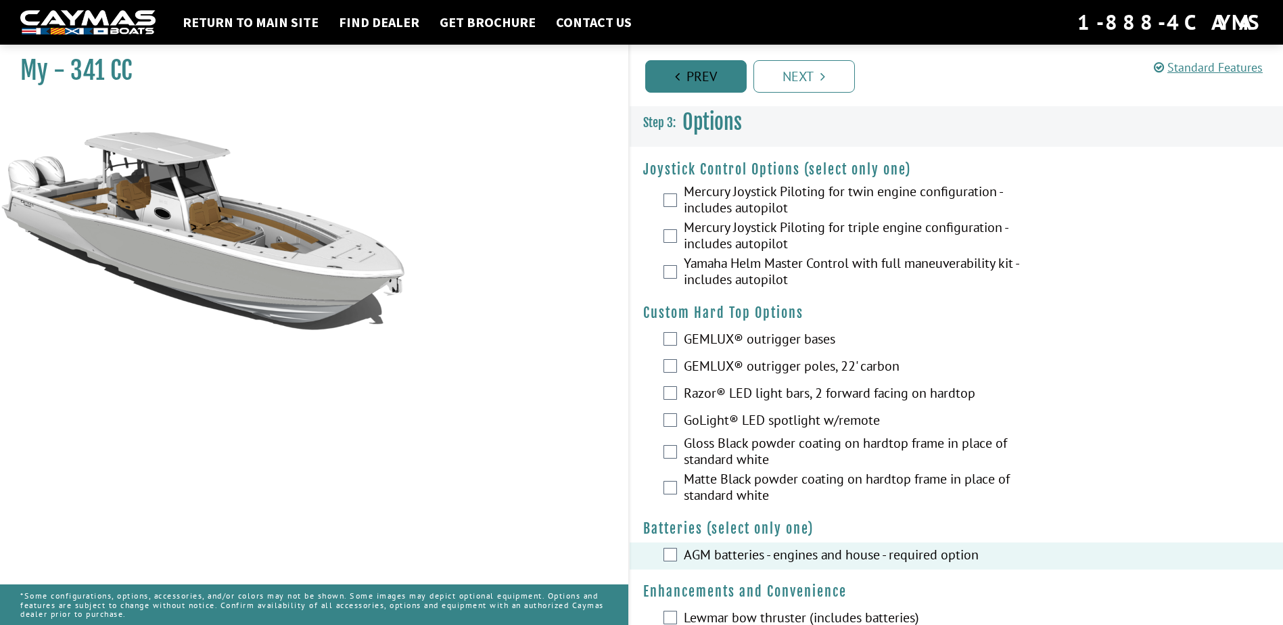
click at [716, 78] on link "Prev" at bounding box center [695, 76] width 101 height 32
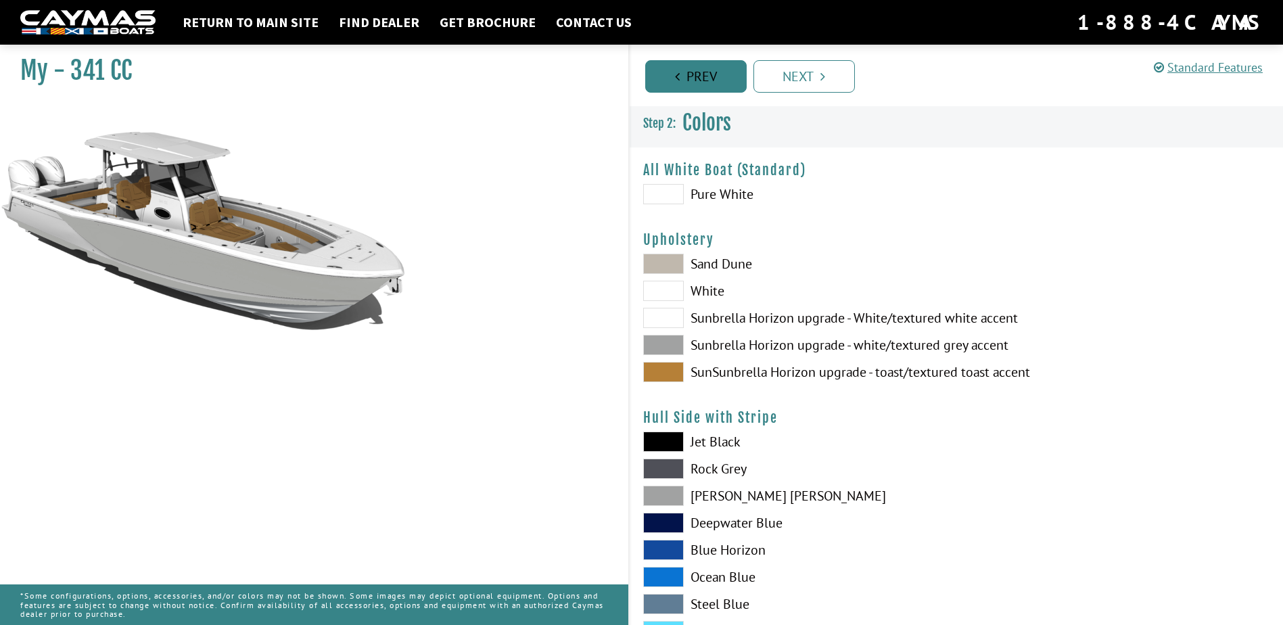
click at [716, 78] on link "Prev" at bounding box center [695, 76] width 101 height 32
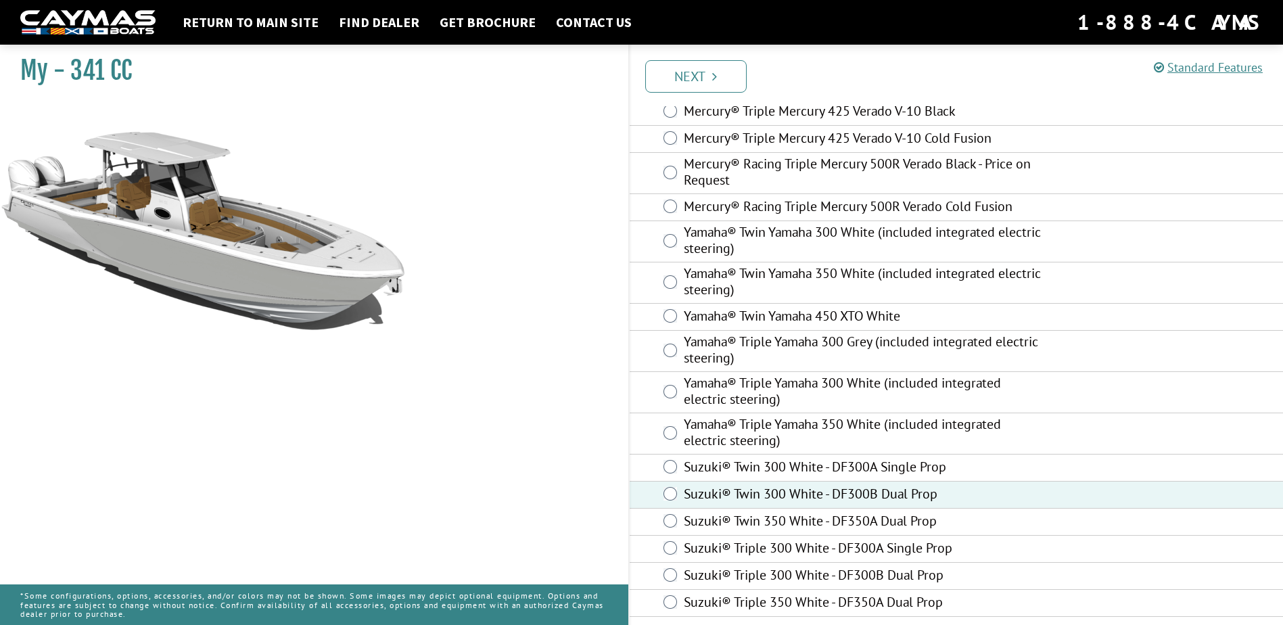
scroll to position [420, 0]
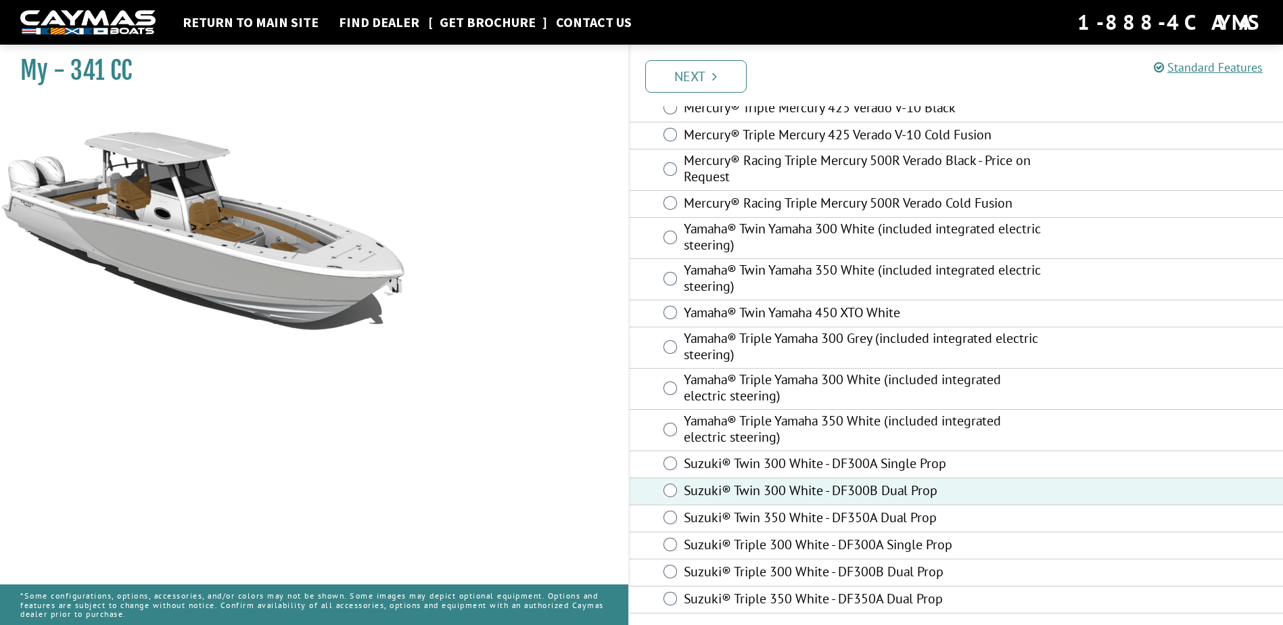
click at [490, 25] on link "Get Brochure" at bounding box center [488, 23] width 110 height 18
